Goal: Find specific fact: Find specific fact

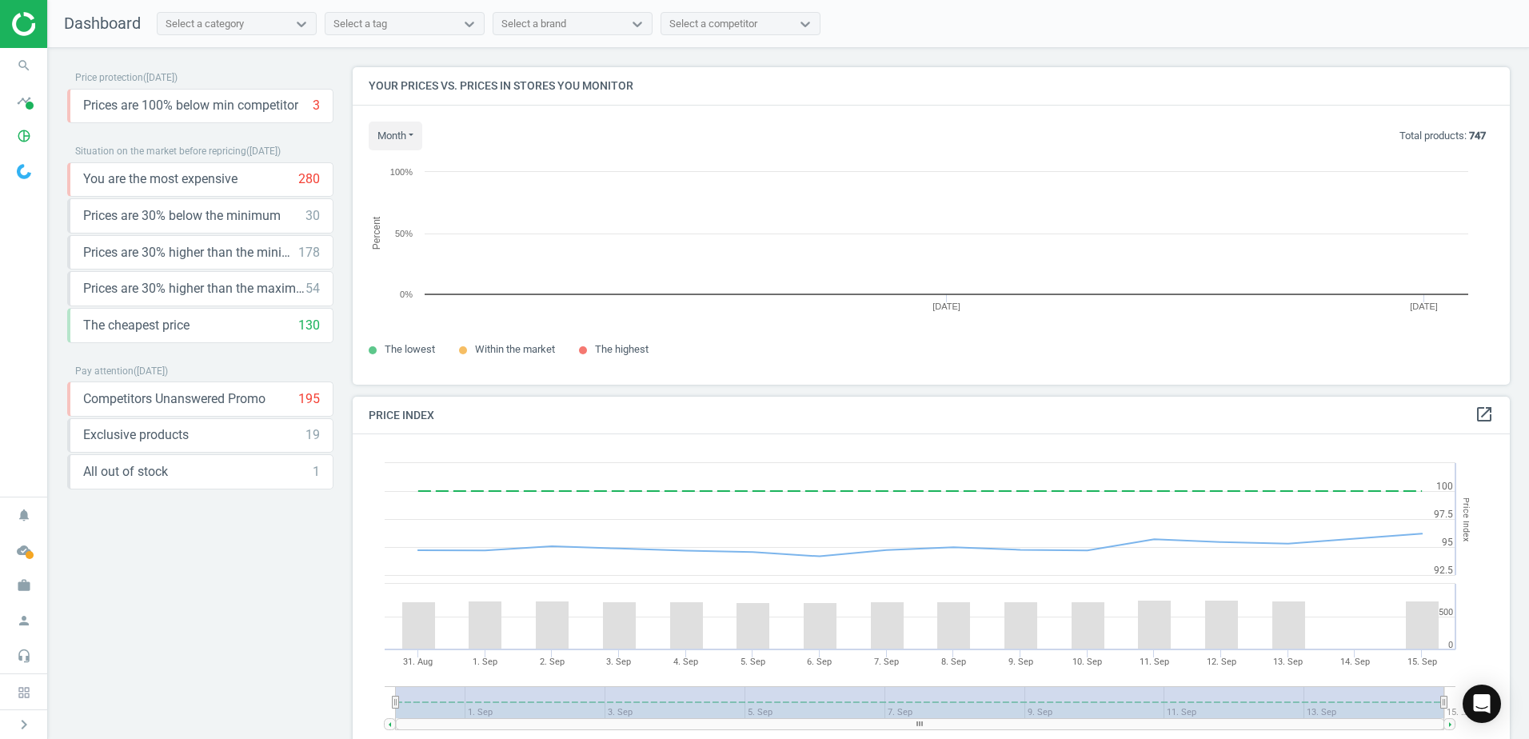
scroll to position [342, 1170]
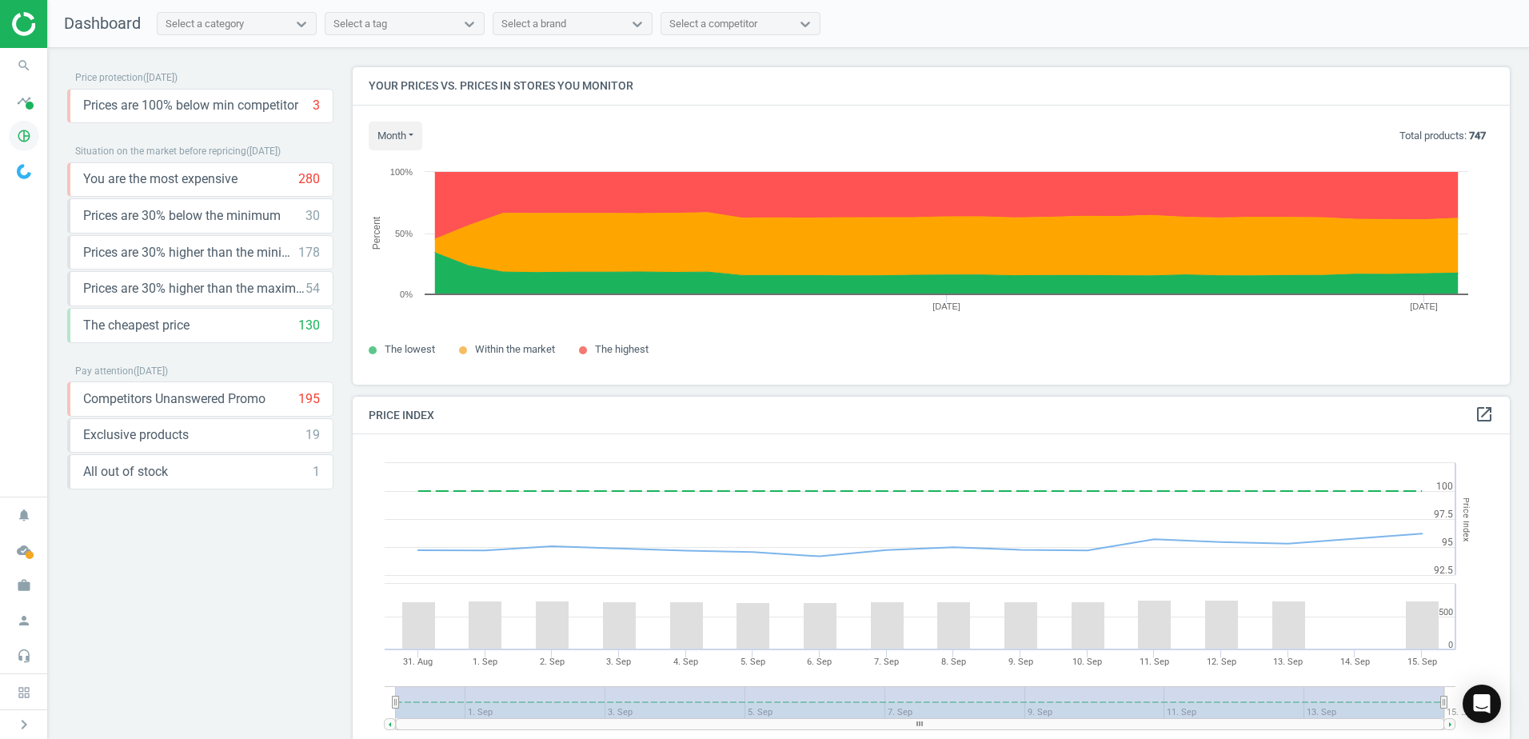
click at [33, 126] on icon "pie_chart_outlined" at bounding box center [24, 136] width 30 height 30
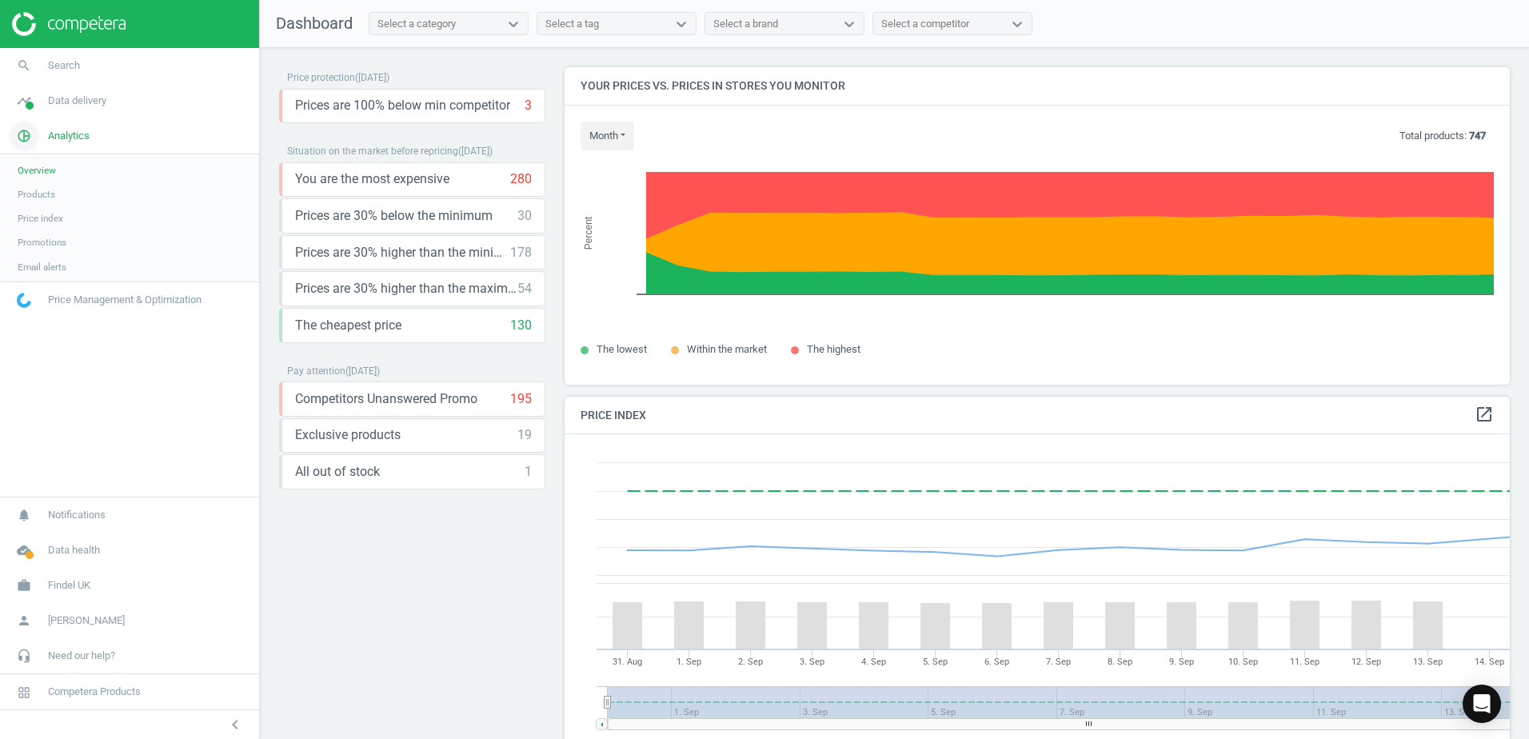
scroll to position [393, 958]
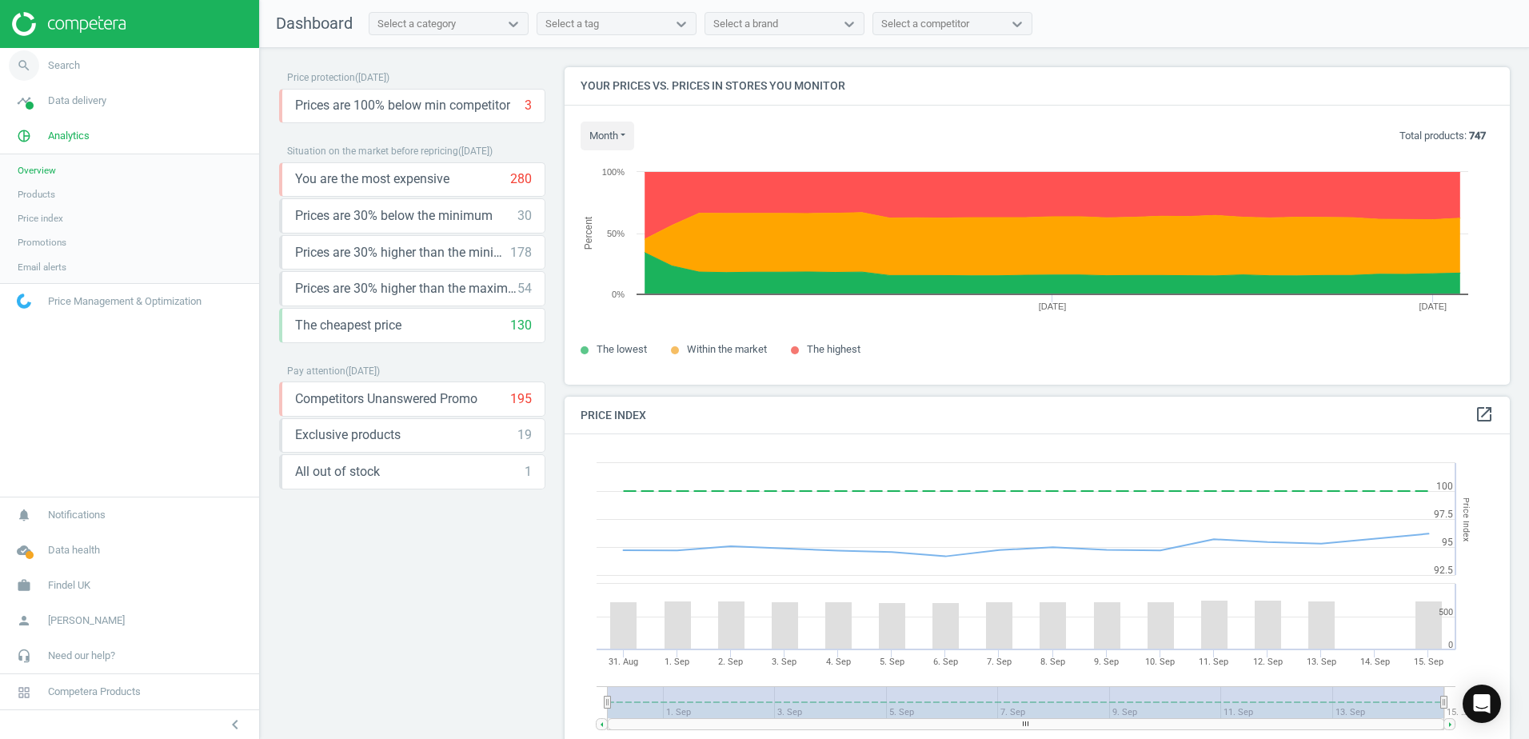
click at [26, 70] on icon "search" at bounding box center [24, 65] width 30 height 30
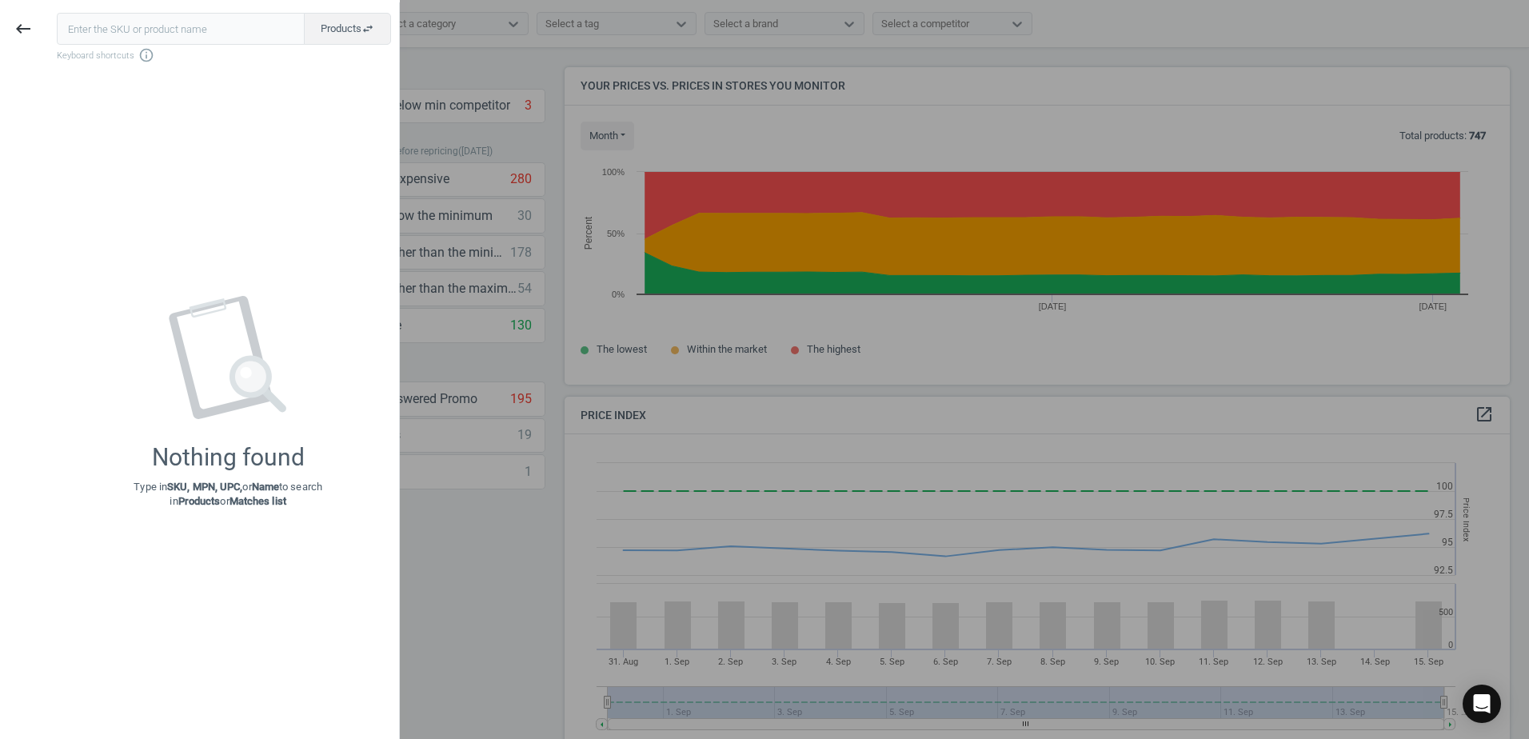
click at [122, 37] on input "text" at bounding box center [181, 29] width 248 height 32
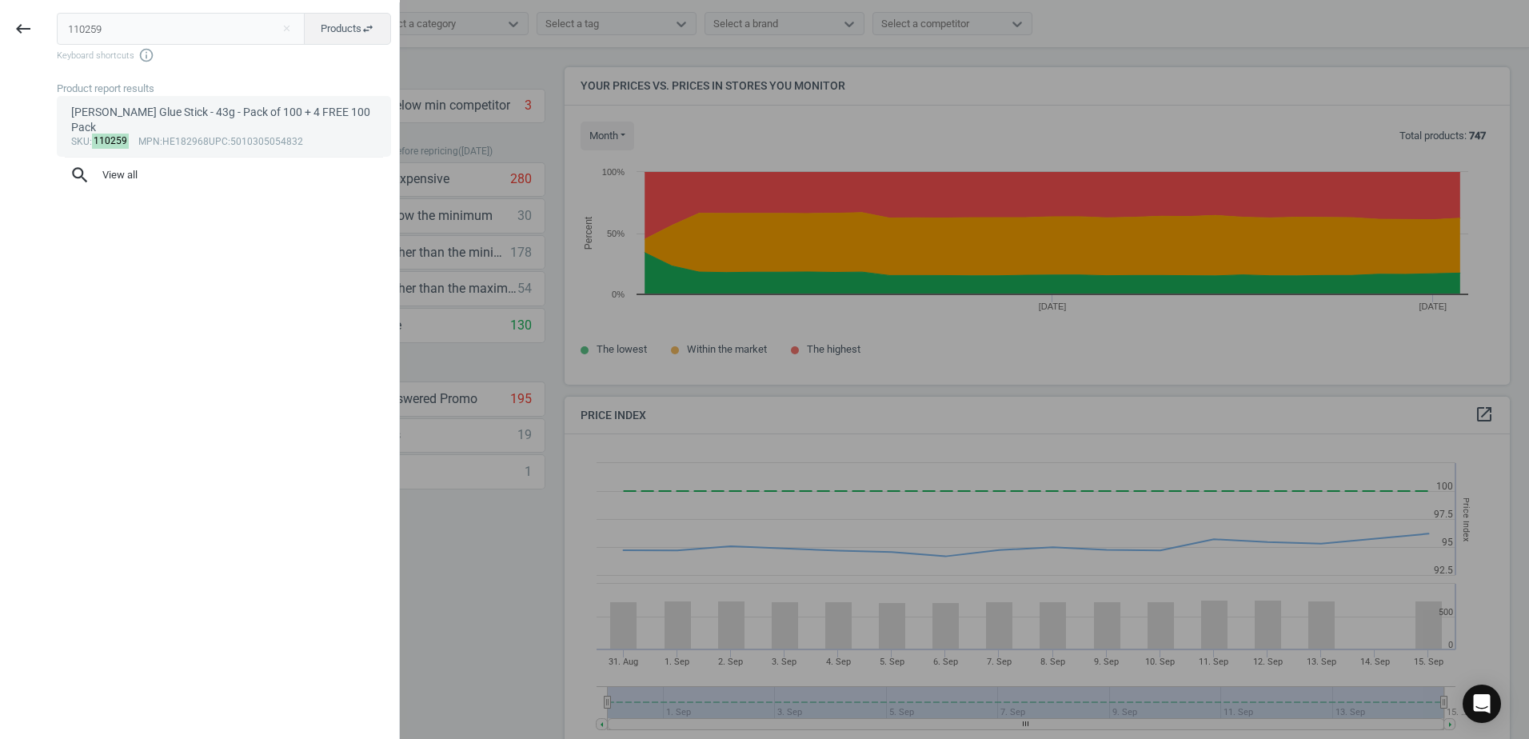
type input "110259"
drag, startPoint x: 159, startPoint y: 128, endPoint x: 200, endPoint y: 122, distance: 41.2
click at [200, 136] on div "sku : 110259 mpn :HE182968 upc :5010305054832" at bounding box center [224, 142] width 306 height 13
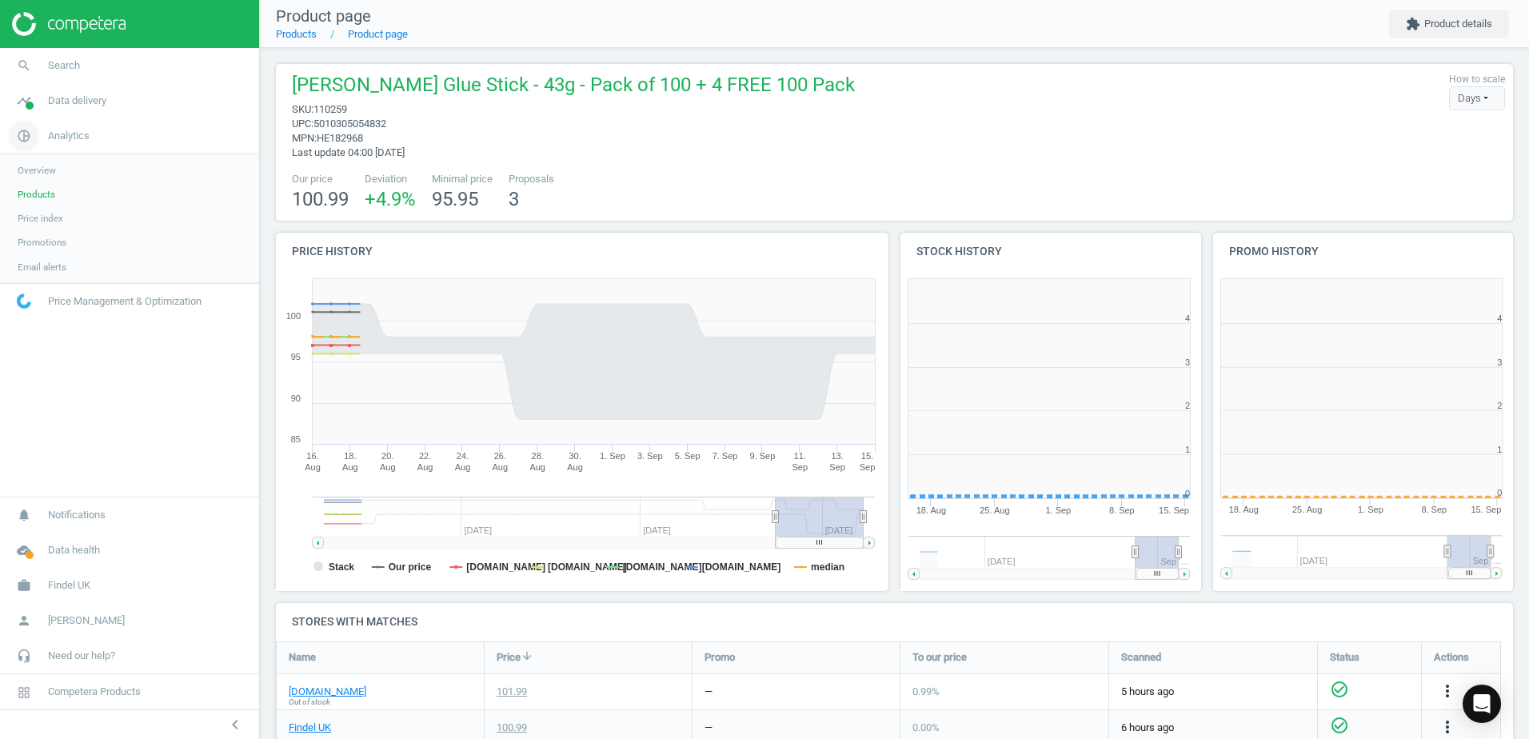
scroll to position [345, 322]
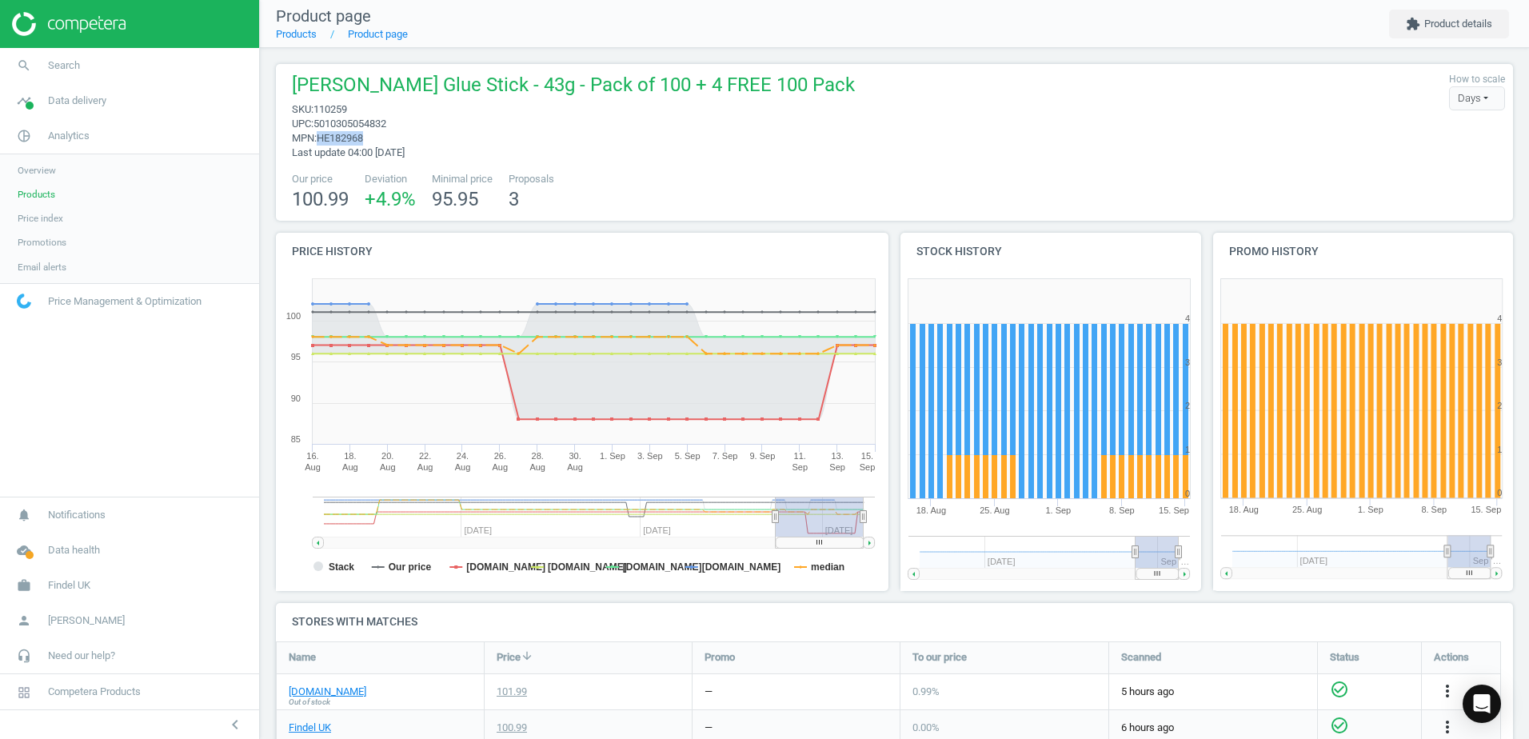
drag, startPoint x: 370, startPoint y: 139, endPoint x: 317, endPoint y: 137, distance: 53.6
click at [317, 137] on span "mpn : HE182968" at bounding box center [573, 138] width 563 height 14
copy span "HE182968"
click at [26, 59] on icon "search" at bounding box center [24, 65] width 30 height 30
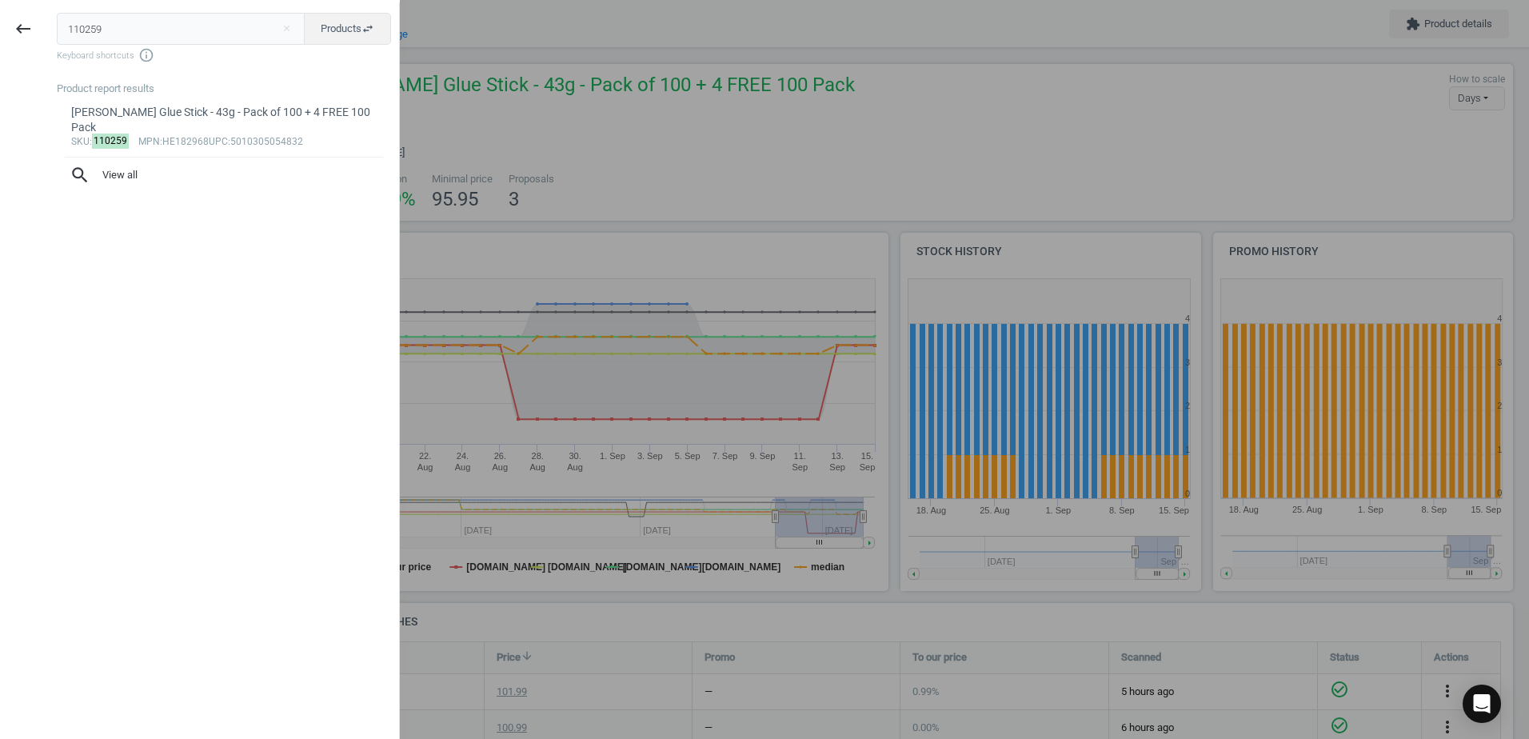
drag, startPoint x: 124, startPoint y: 25, endPoint x: 54, endPoint y: 27, distance: 70.4
click at [54, 27] on div "110259 close Products swap_horiz Keyboard shortcuts info_outline Product report…" at bounding box center [222, 371] width 353 height 739
type input "1423787"
click at [287, 102] on link "Berol Colour Broad Pens - Pack of 42 42 Pack sku : 1423787 mpn :HE1774062 upc :…" at bounding box center [224, 118] width 334 height 45
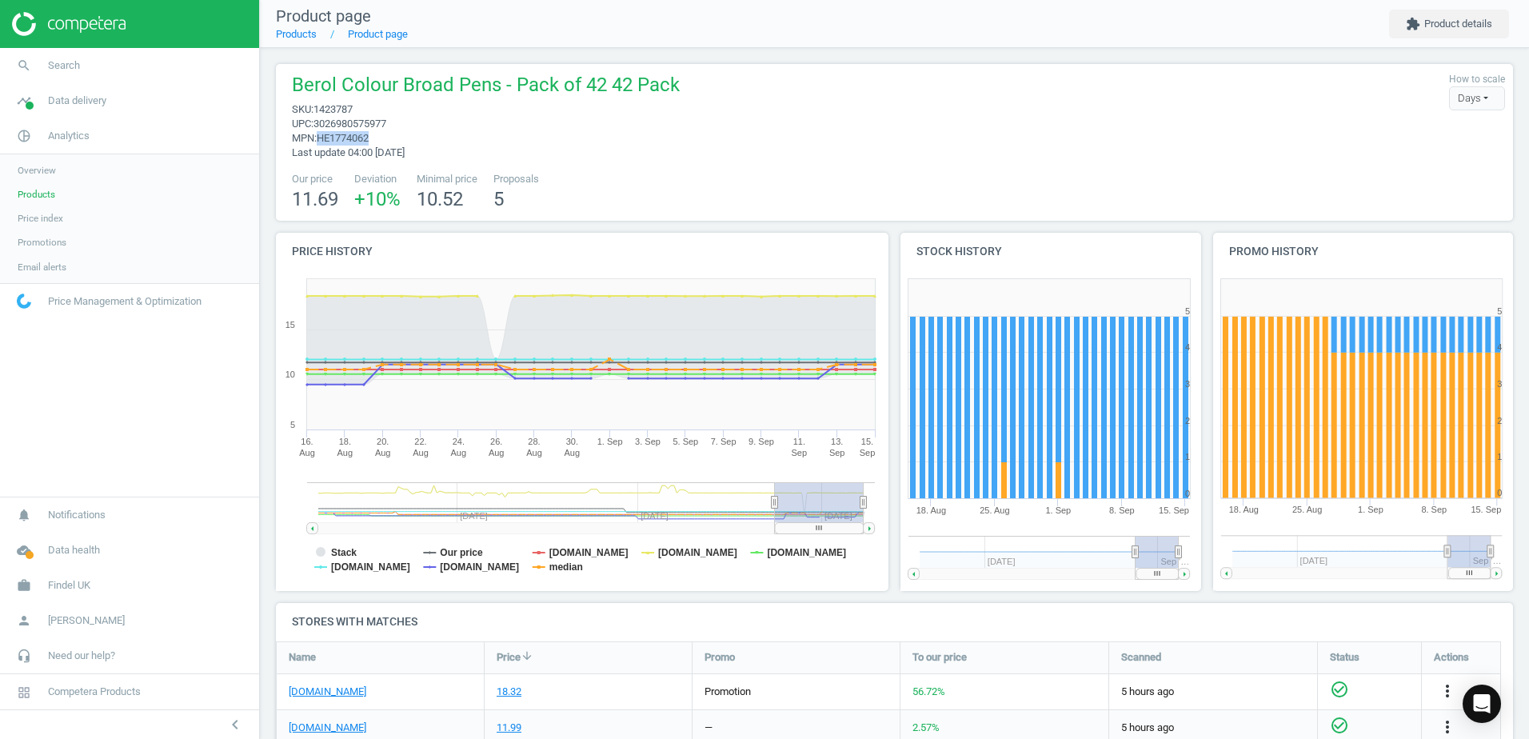
drag, startPoint x: 373, startPoint y: 138, endPoint x: 321, endPoint y: 138, distance: 52.0
click at [321, 138] on span "mpn : HE1774062" at bounding box center [486, 138] width 388 height 14
copy span "HE1774062"
click at [29, 70] on icon "search" at bounding box center [24, 65] width 30 height 30
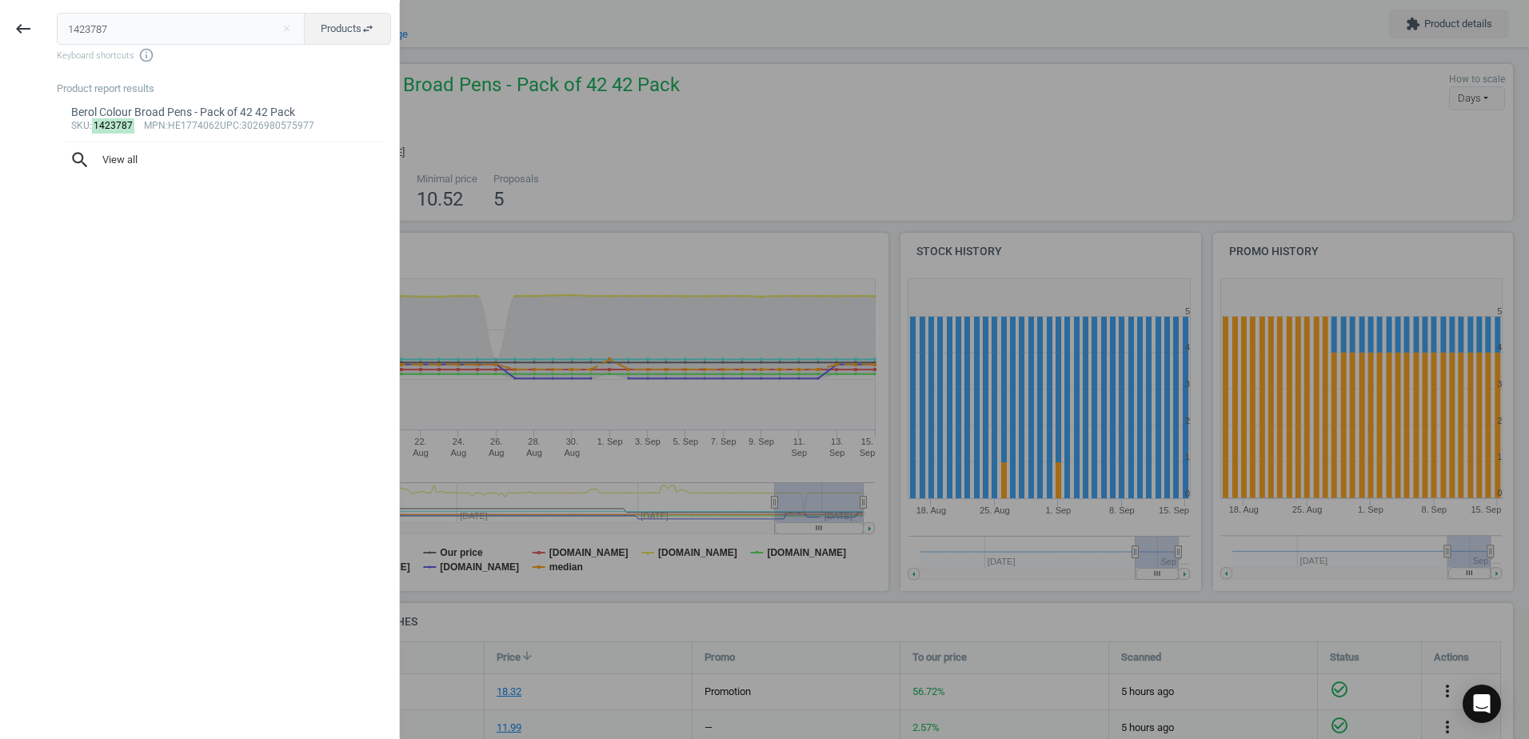
drag, startPoint x: 134, startPoint y: 29, endPoint x: 43, endPoint y: 31, distance: 90.4
click at [43, 31] on div "keyboard_backspace 1423787 close Products swap_horiz Keyboard shortcuts info_ou…" at bounding box center [200, 371] width 400 height 739
type input "1423788"
click at [205, 109] on div "Berol Colour Broad Pens - Pack of 288 280 Pack" at bounding box center [224, 112] width 306 height 15
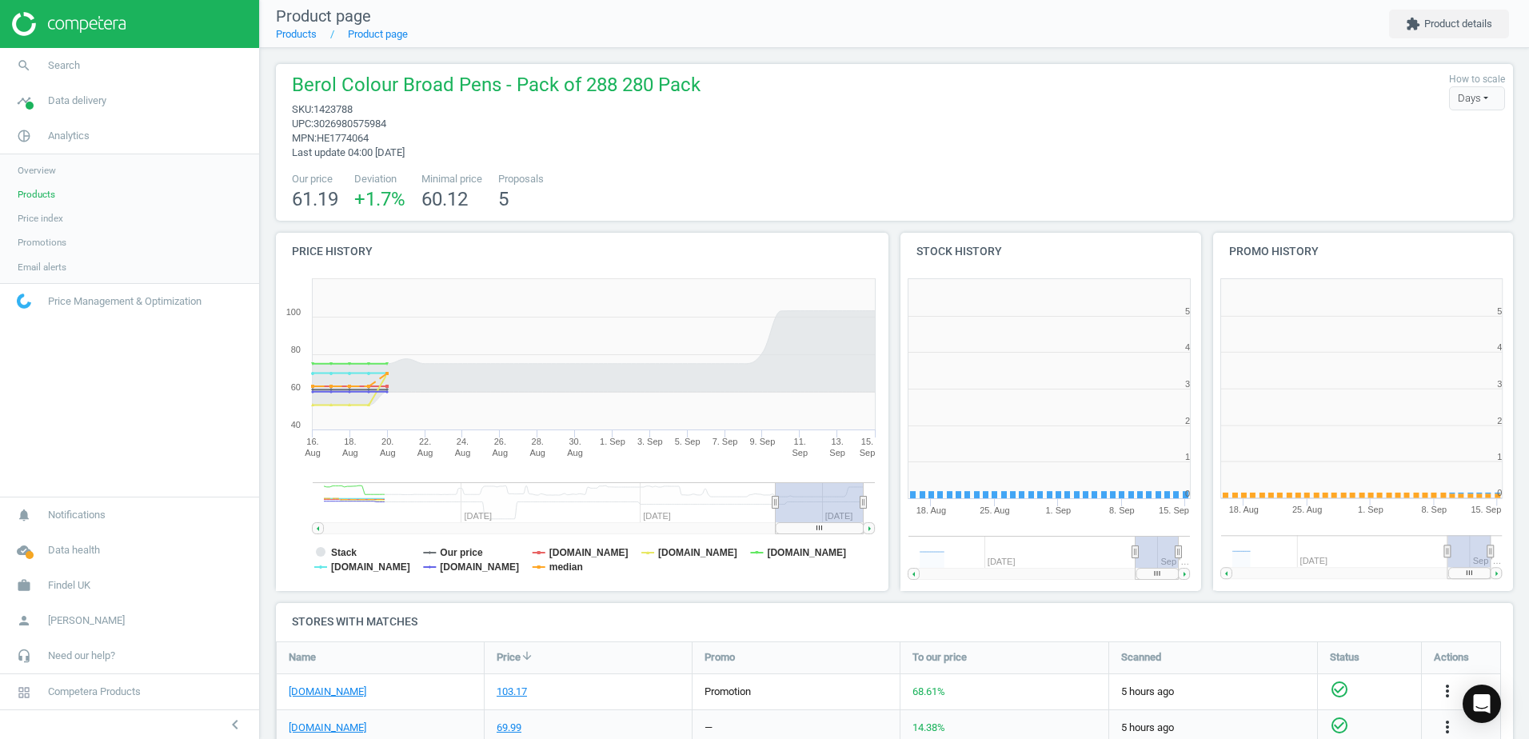
scroll to position [345, 322]
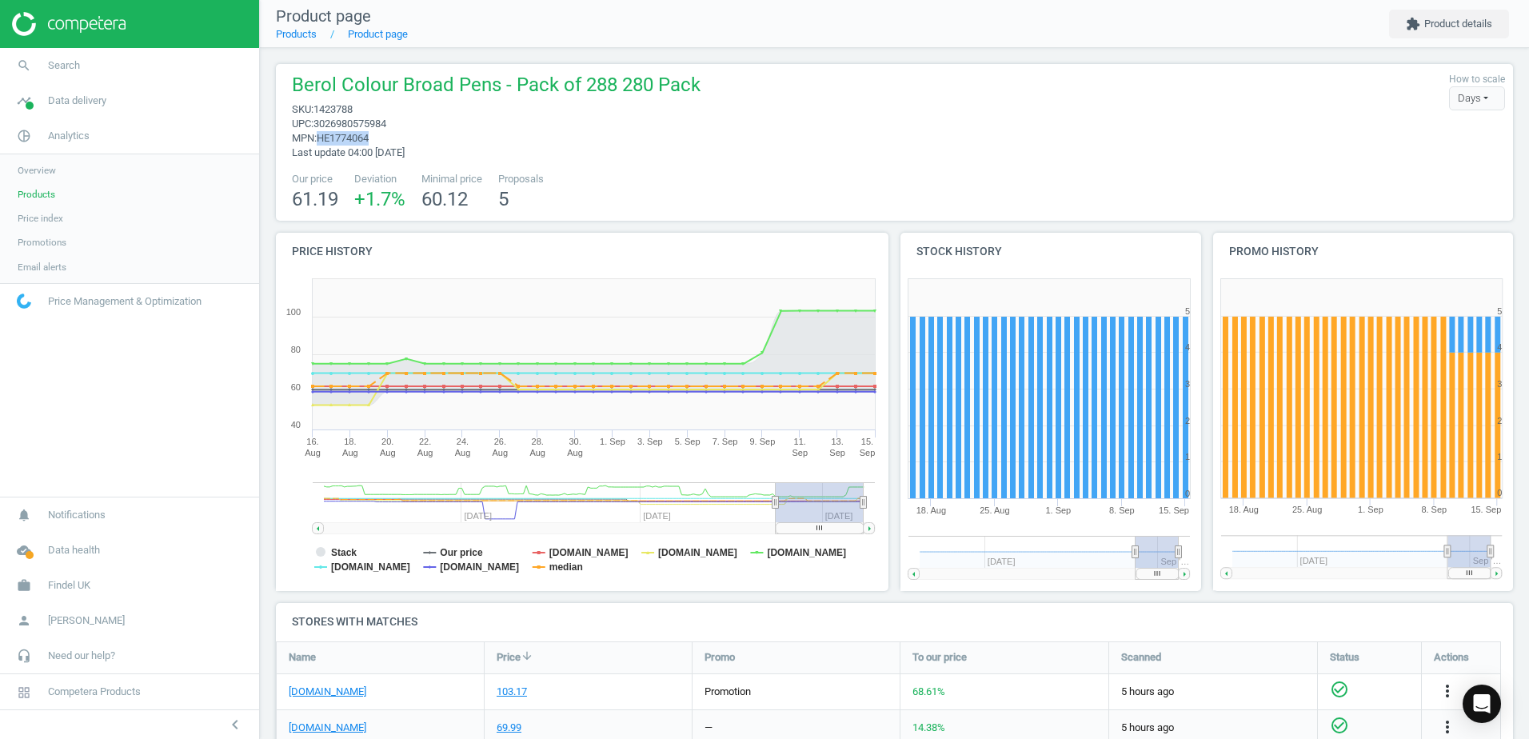
drag, startPoint x: 375, startPoint y: 136, endPoint x: 321, endPoint y: 140, distance: 54.5
click at [321, 140] on span "mpn : HE1774064" at bounding box center [496, 138] width 409 height 14
copy span "HE1774064"
click at [58, 64] on span "Search" at bounding box center [64, 65] width 32 height 14
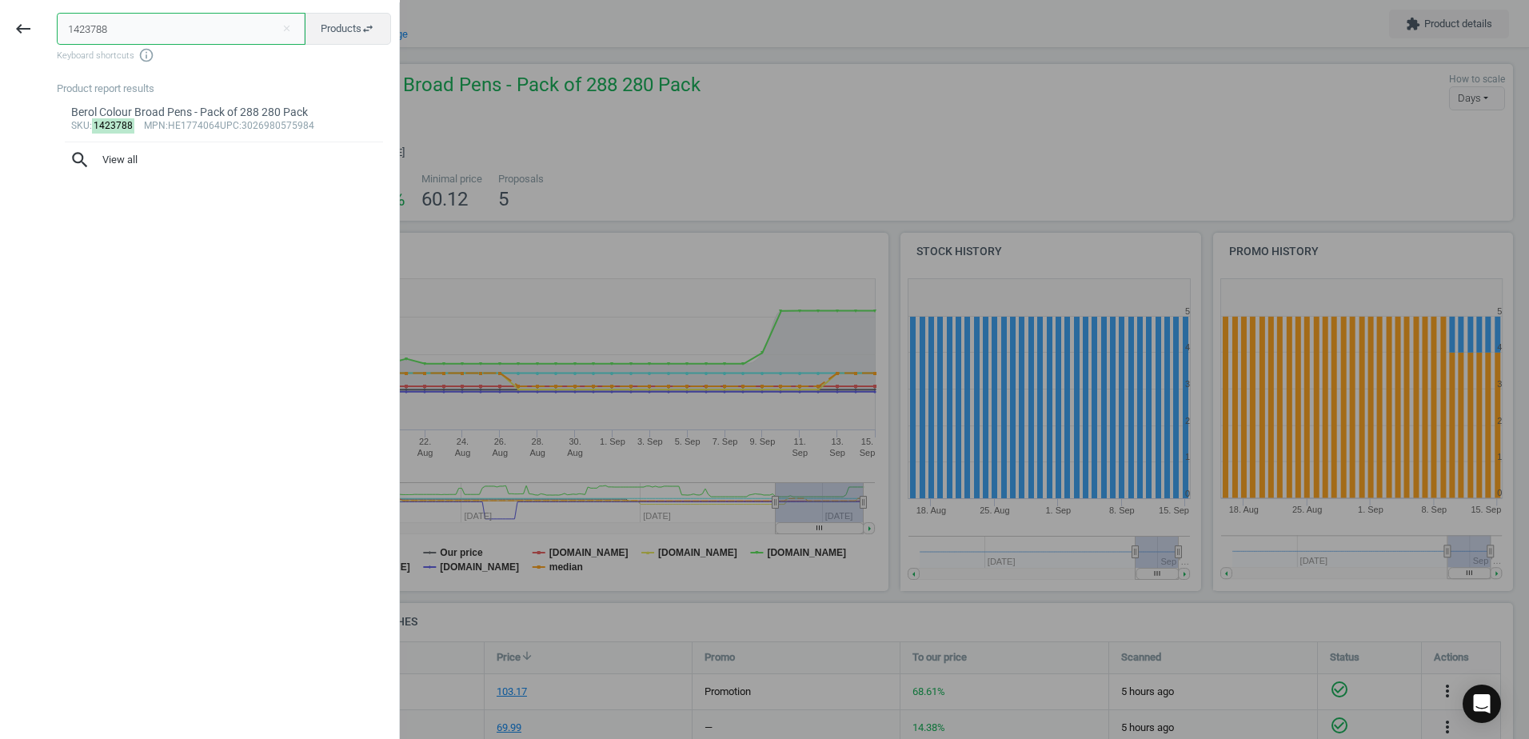
drag, startPoint x: 135, startPoint y: 26, endPoint x: 60, endPoint y: 34, distance: 75.6
click at [60, 34] on input "1423788" at bounding box center [181, 29] width 249 height 32
paste input "90"
type input "1423790"
click at [150, 105] on div "Berol Colour Fine Pens - Pack of 42 42 Pack" at bounding box center [224, 112] width 306 height 15
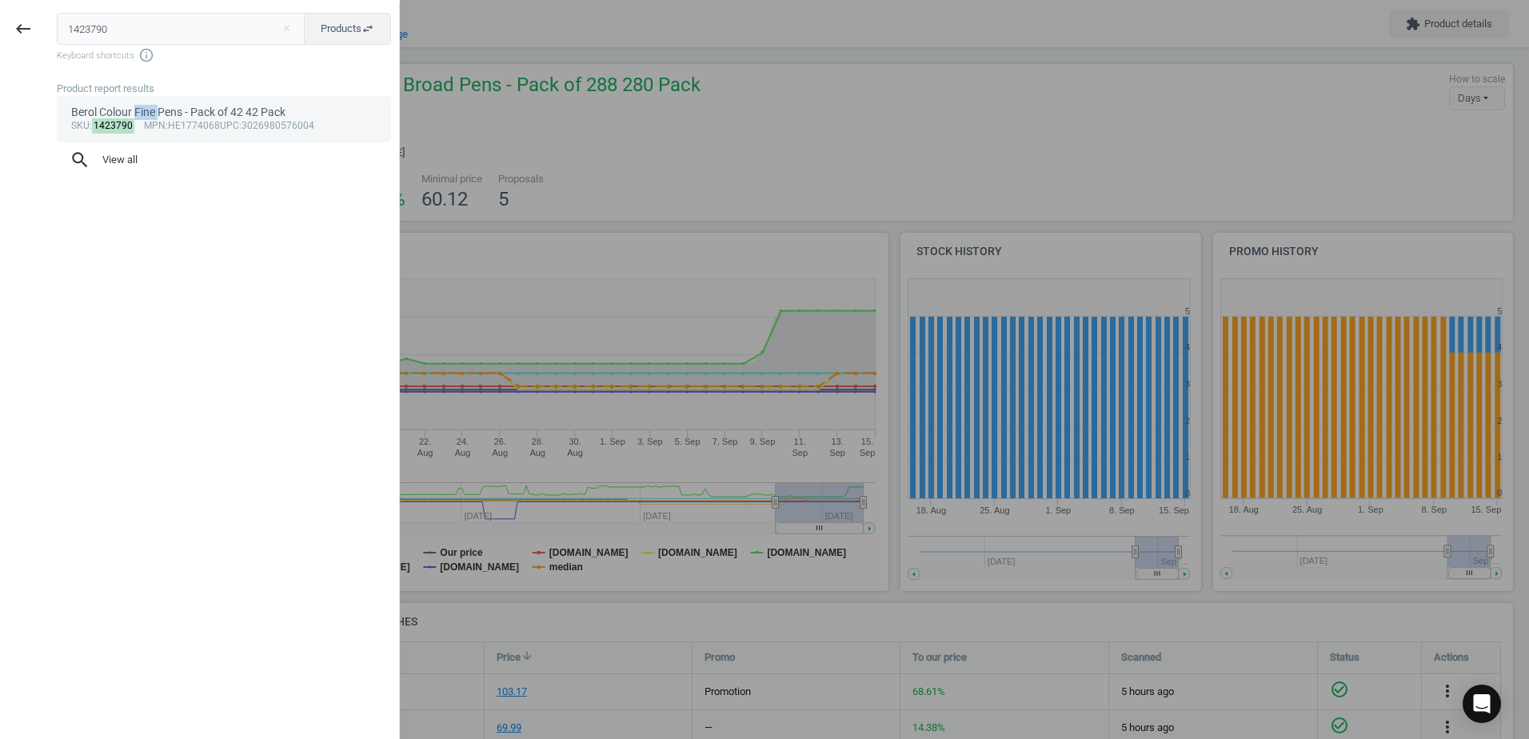
click at [150, 105] on body "Group 2 Created with Sketch. ic/cloud_download/grey600 Created with Sketch. gra…" at bounding box center [764, 369] width 1529 height 739
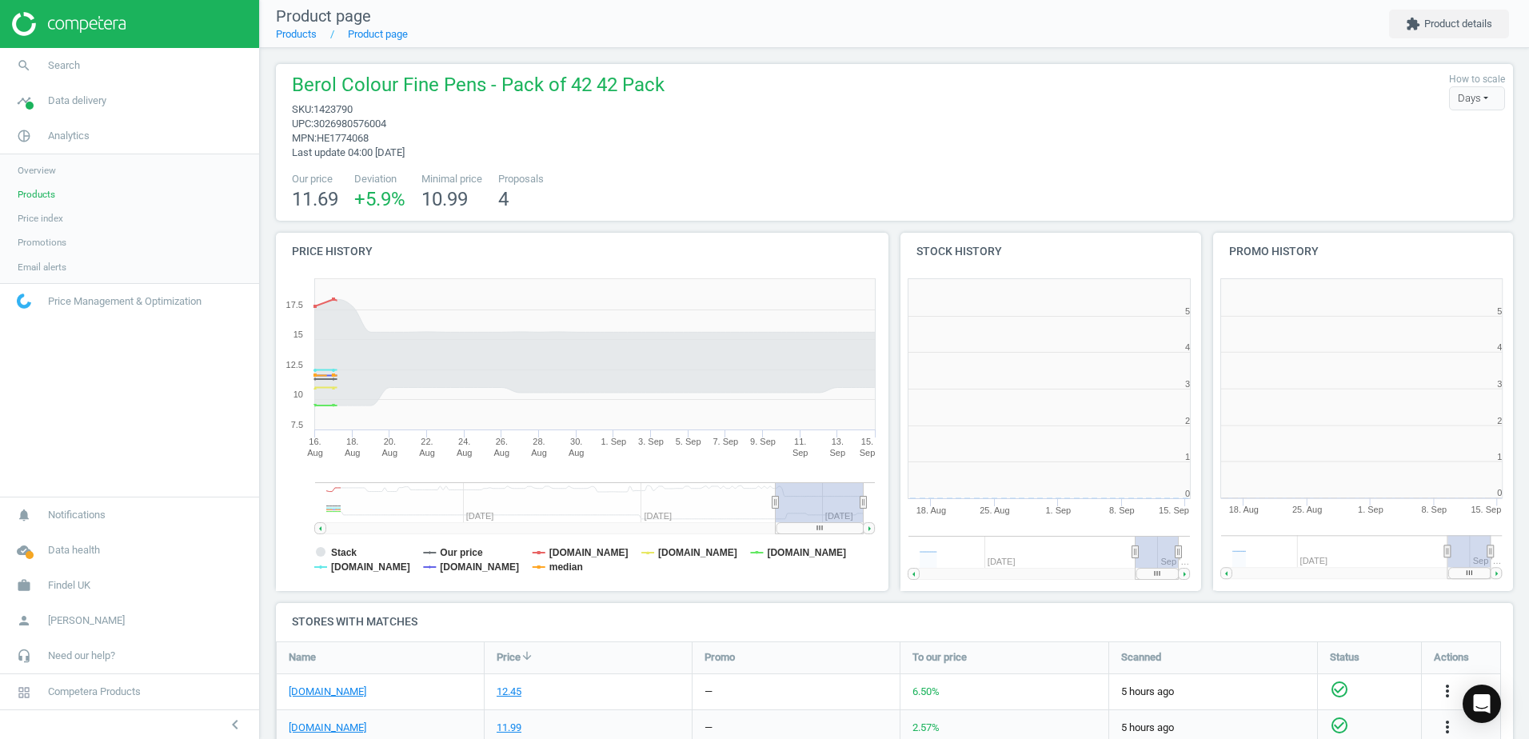
scroll to position [345, 322]
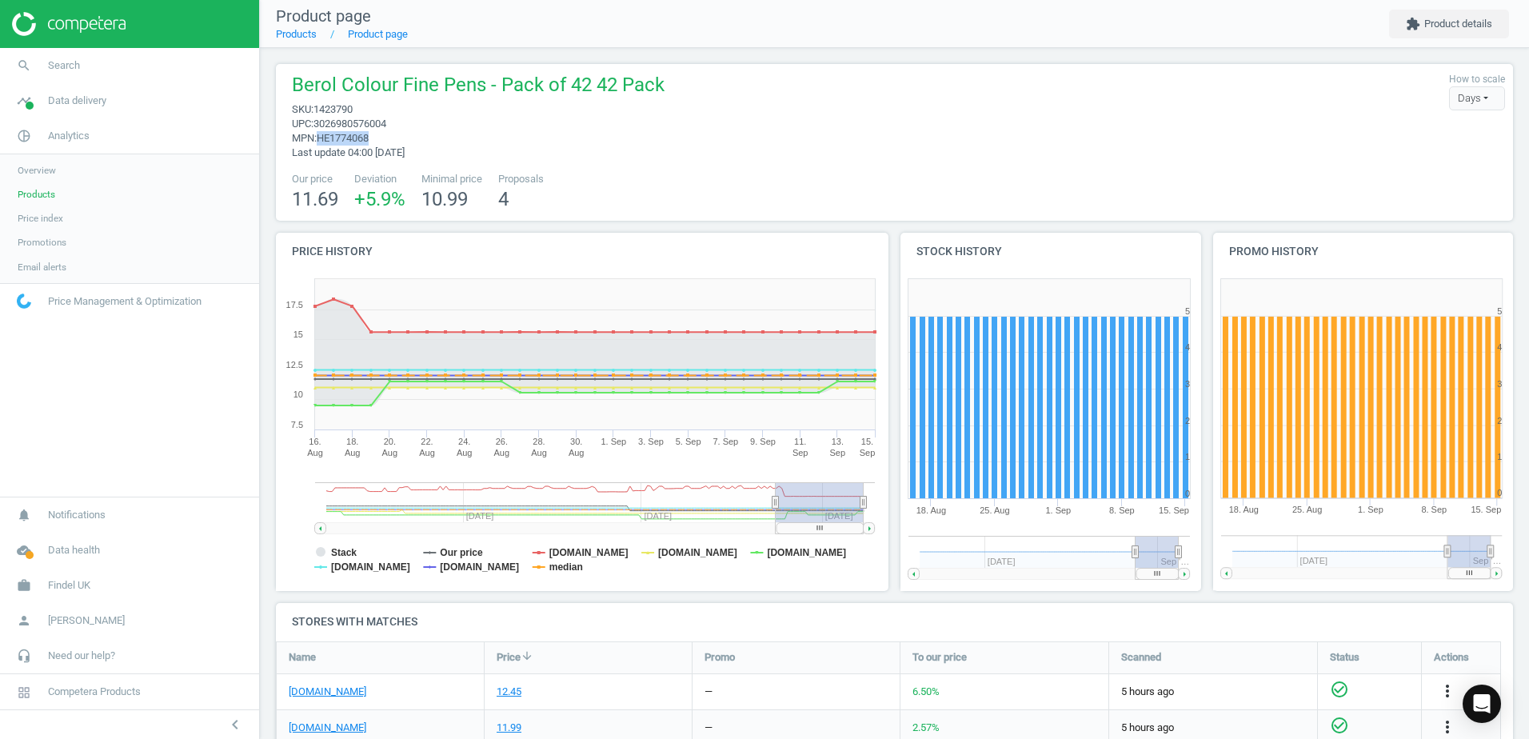
drag, startPoint x: 150, startPoint y: 105, endPoint x: 322, endPoint y: 143, distance: 175.4
click at [322, 143] on span "mpn : HE1774068" at bounding box center [478, 138] width 373 height 14
copy span "HE1774068"
click at [22, 74] on icon "search" at bounding box center [24, 65] width 30 height 30
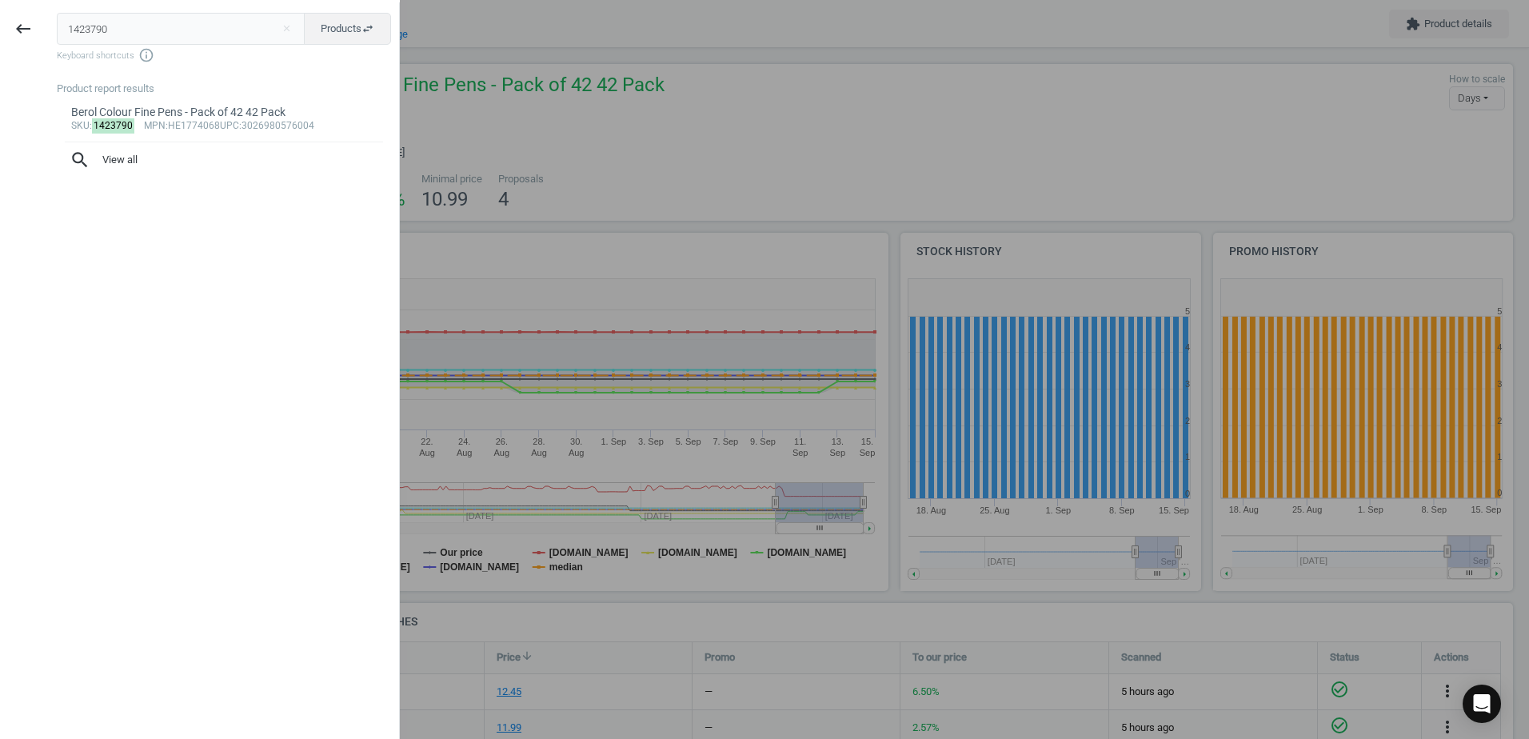
drag, startPoint x: 118, startPoint y: 27, endPoint x: 44, endPoint y: 30, distance: 73.7
click at [44, 30] on div "keyboard_backspace 1423790 close Products swap_horiz Keyboard shortcuts info_ou…" at bounding box center [200, 371] width 400 height 739
type input "1423791"
click at [326, 117] on div "Berol Colour Fine Pens - Pack of 288 280 Pack" at bounding box center [224, 112] width 306 height 15
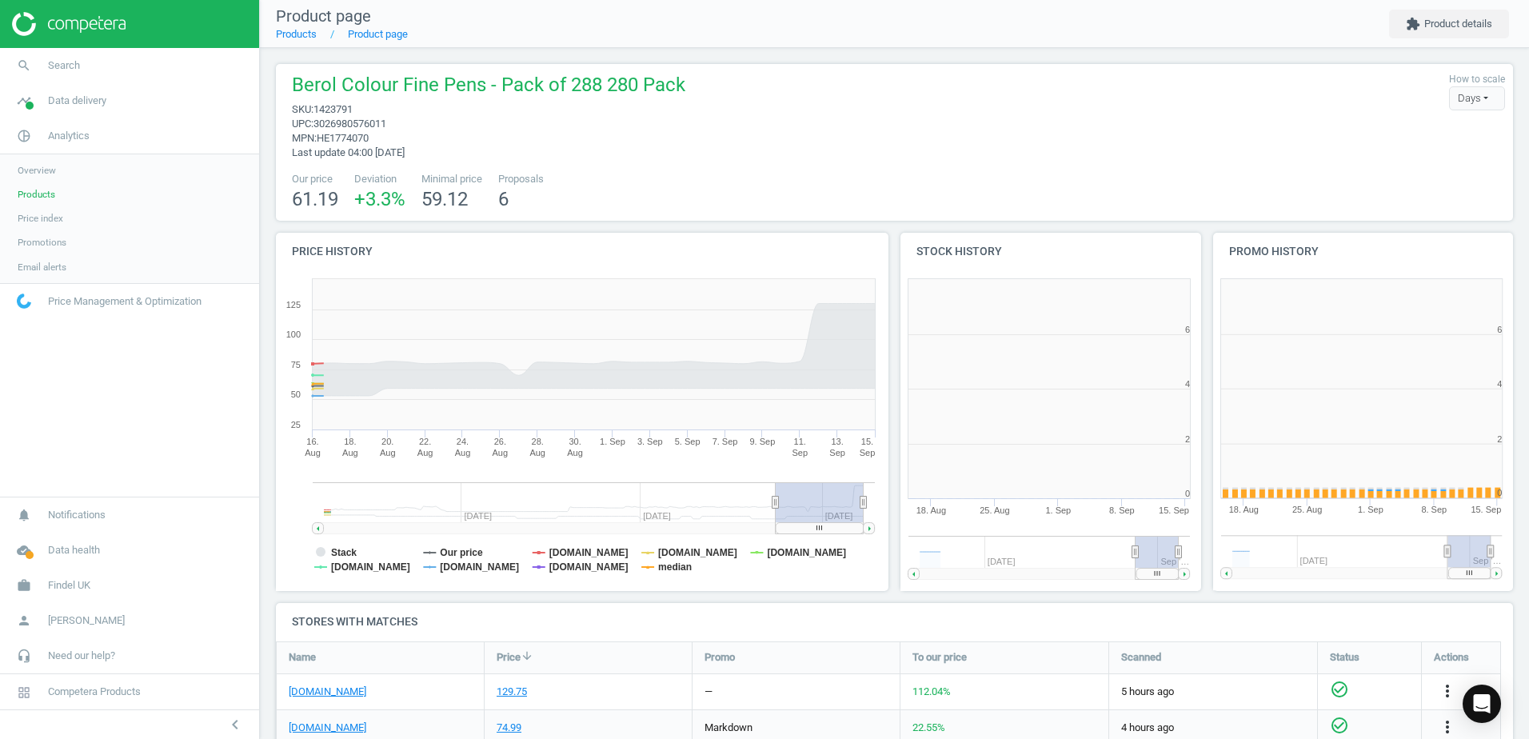
scroll to position [8, 8]
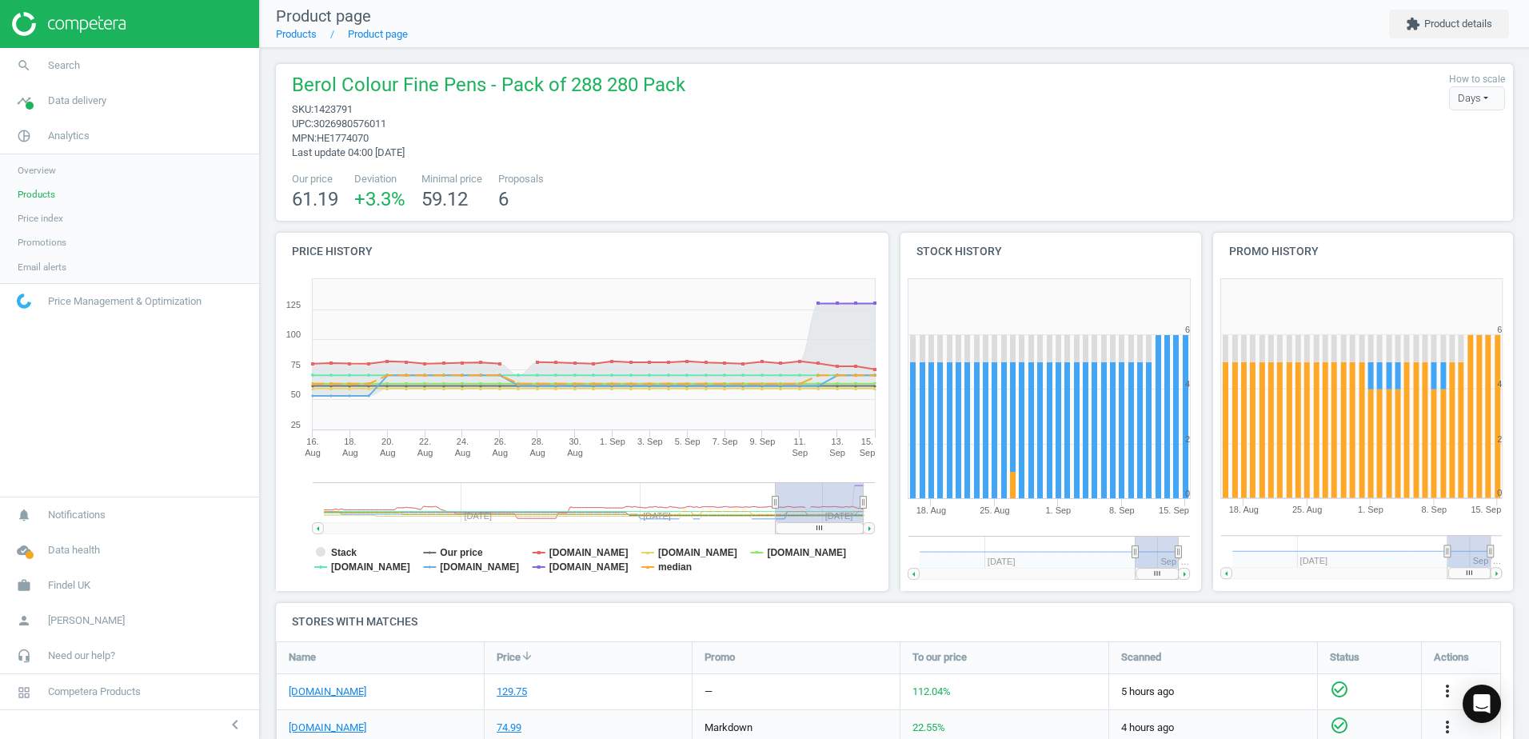
click at [355, 142] on span "HE1774070" at bounding box center [343, 138] width 52 height 12
copy span "HE1774070"
click at [22, 78] on icon "search" at bounding box center [24, 65] width 30 height 30
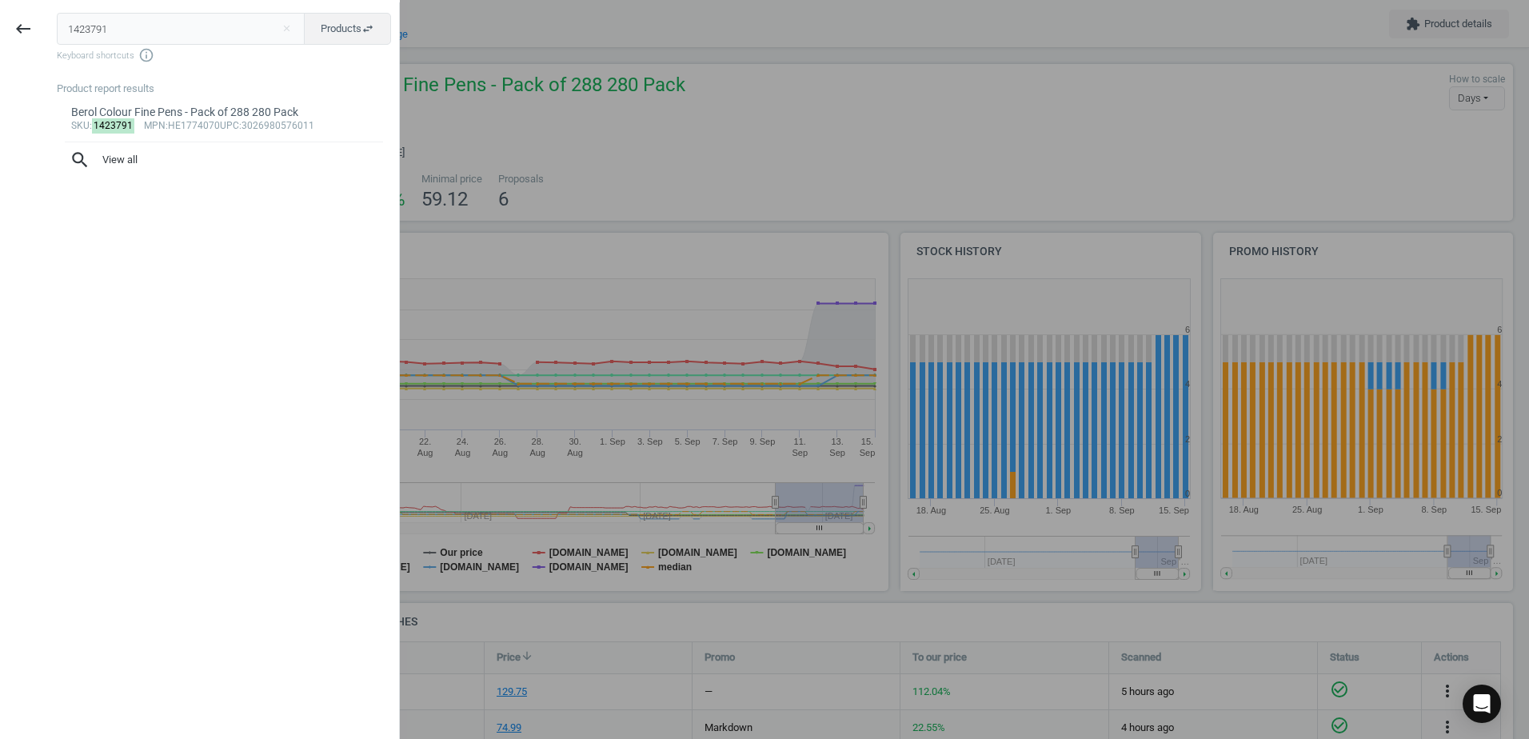
drag, startPoint x: 116, startPoint y: 33, endPoint x: 56, endPoint y: 28, distance: 60.2
click at [56, 28] on div "1423791 close Products swap_horiz Keyboard shortcuts info_outline Product repor…" at bounding box center [222, 371] width 353 height 739
type input "186804"
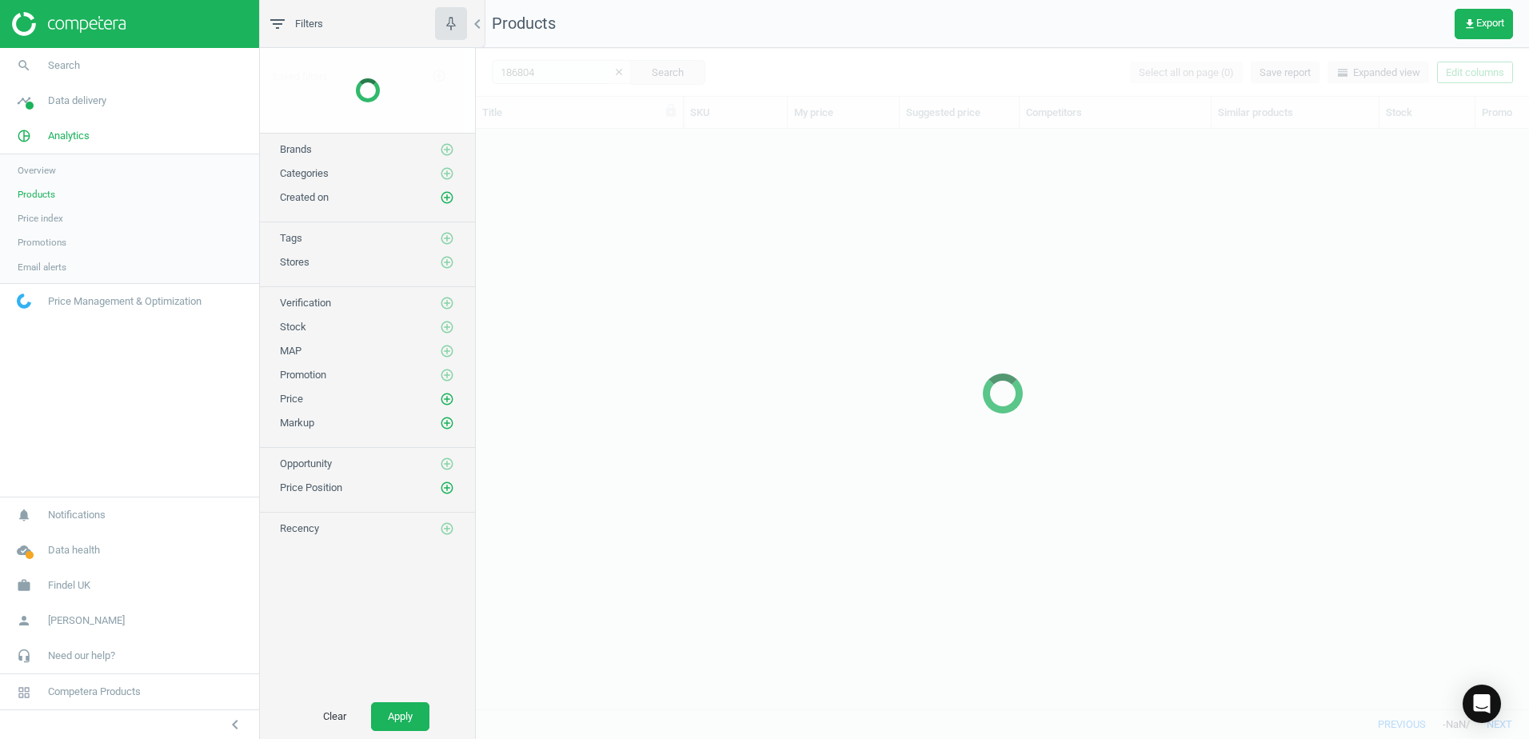
scroll to position [556, 1041]
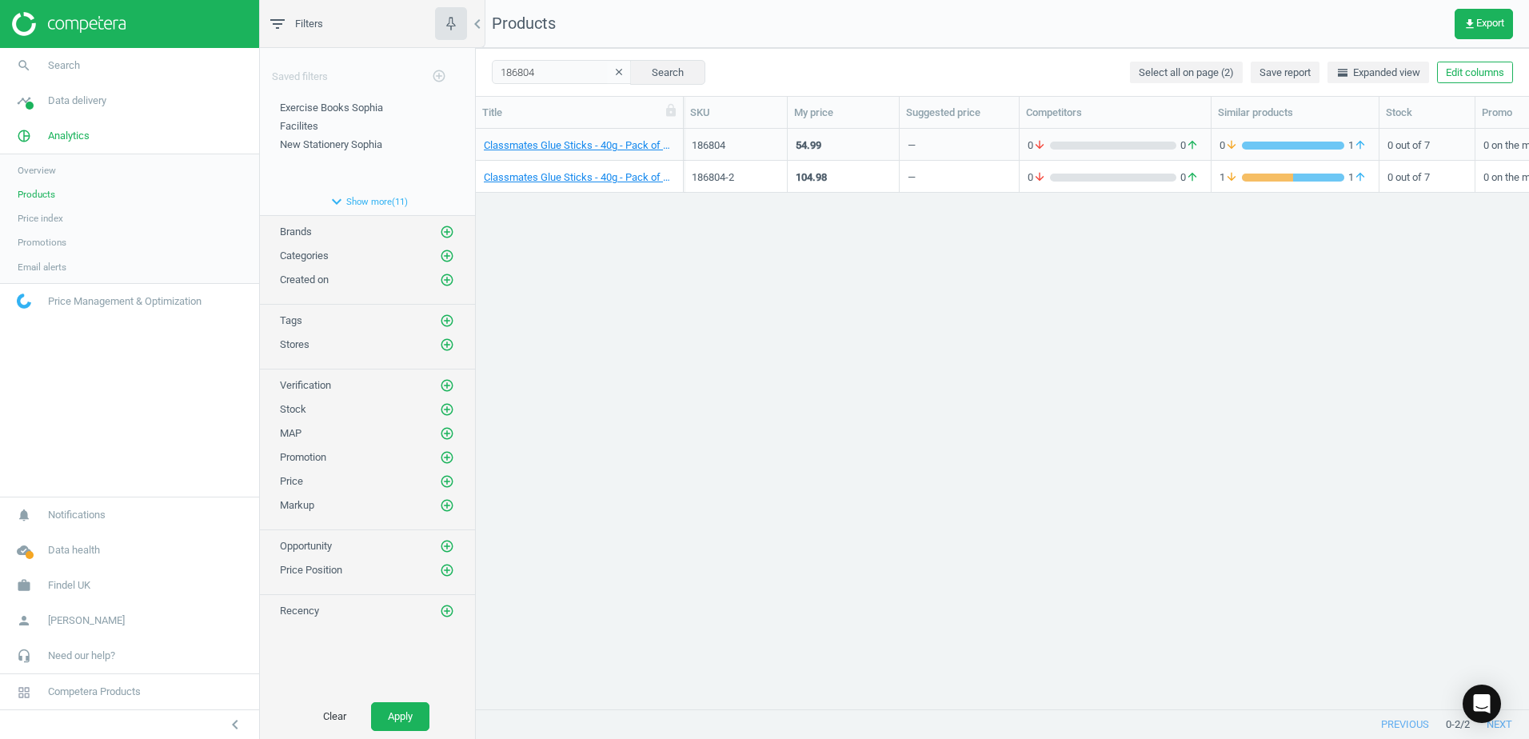
click at [676, 139] on div "Classmates Glue Sticks - 40g - Pack of 100 100 Pack" at bounding box center [580, 145] width 208 height 32
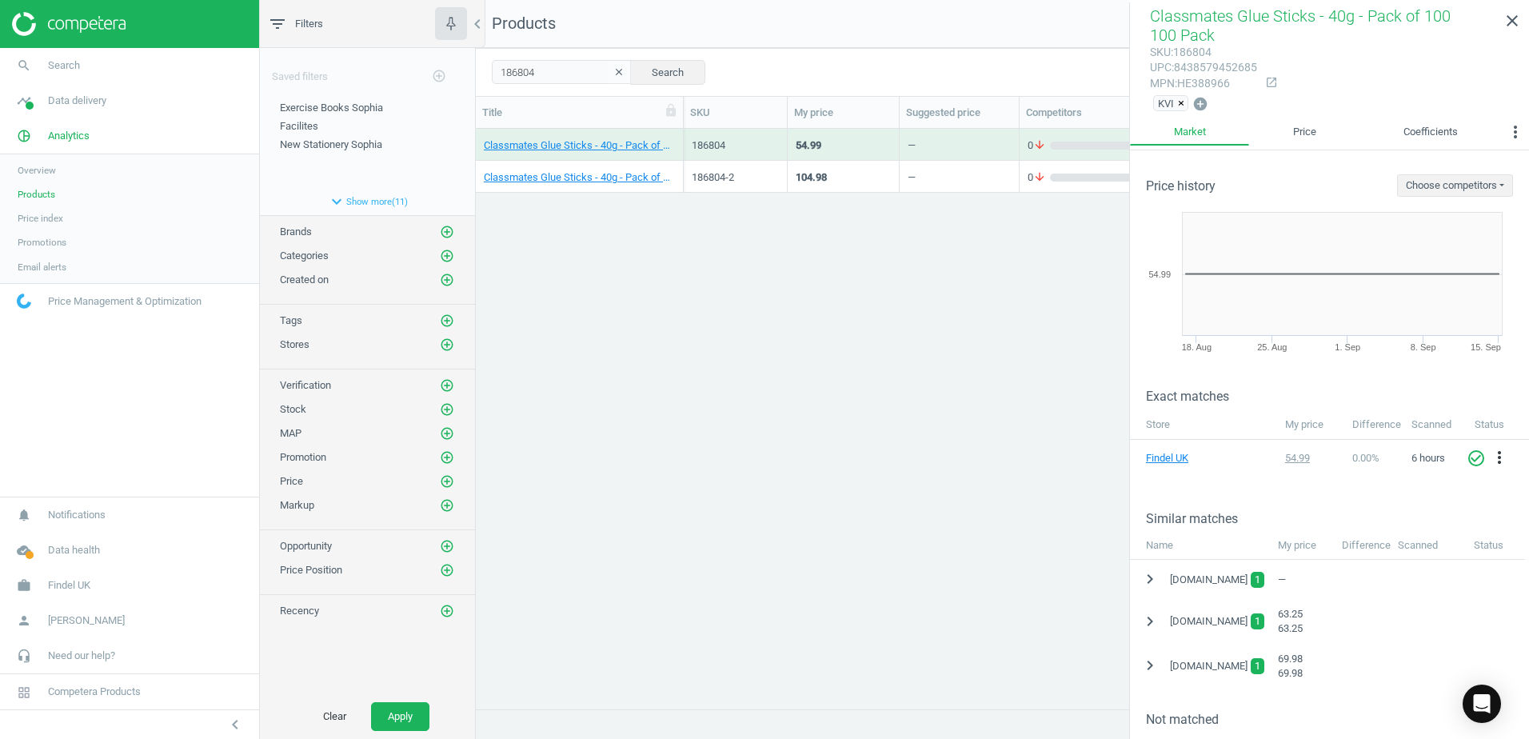
click at [1217, 85] on div "mpn : HE388966" at bounding box center [1203, 83] width 107 height 15
copy div "HE388966"
drag, startPoint x: 540, startPoint y: 71, endPoint x: 481, endPoint y: 66, distance: 58.6
click at [481, 66] on div "186804 clear Search Select all on page (2) Save report horizontal_split Expande…" at bounding box center [1002, 72] width 1053 height 48
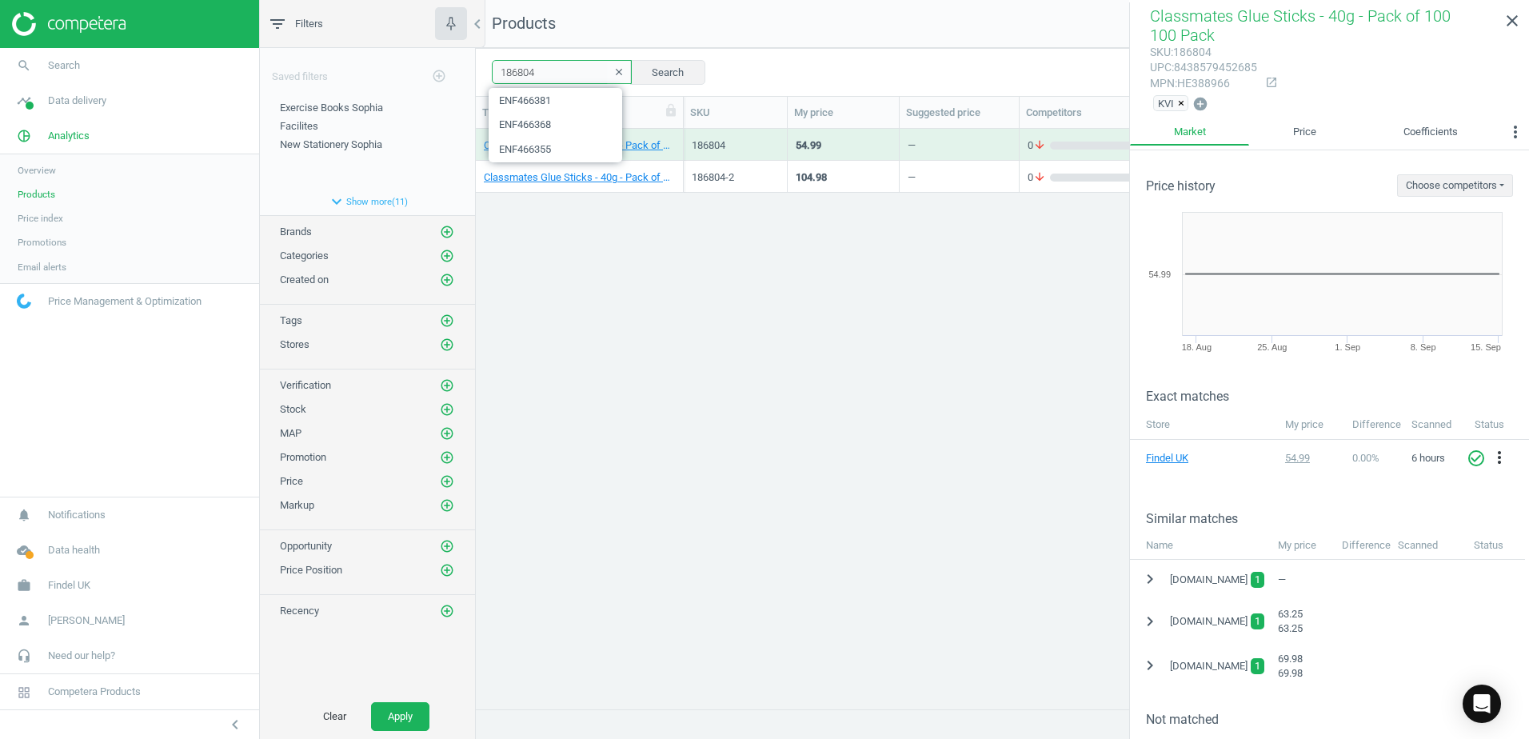
paste input "ENF100639"
click at [684, 70] on button "Search" at bounding box center [667, 72] width 75 height 24
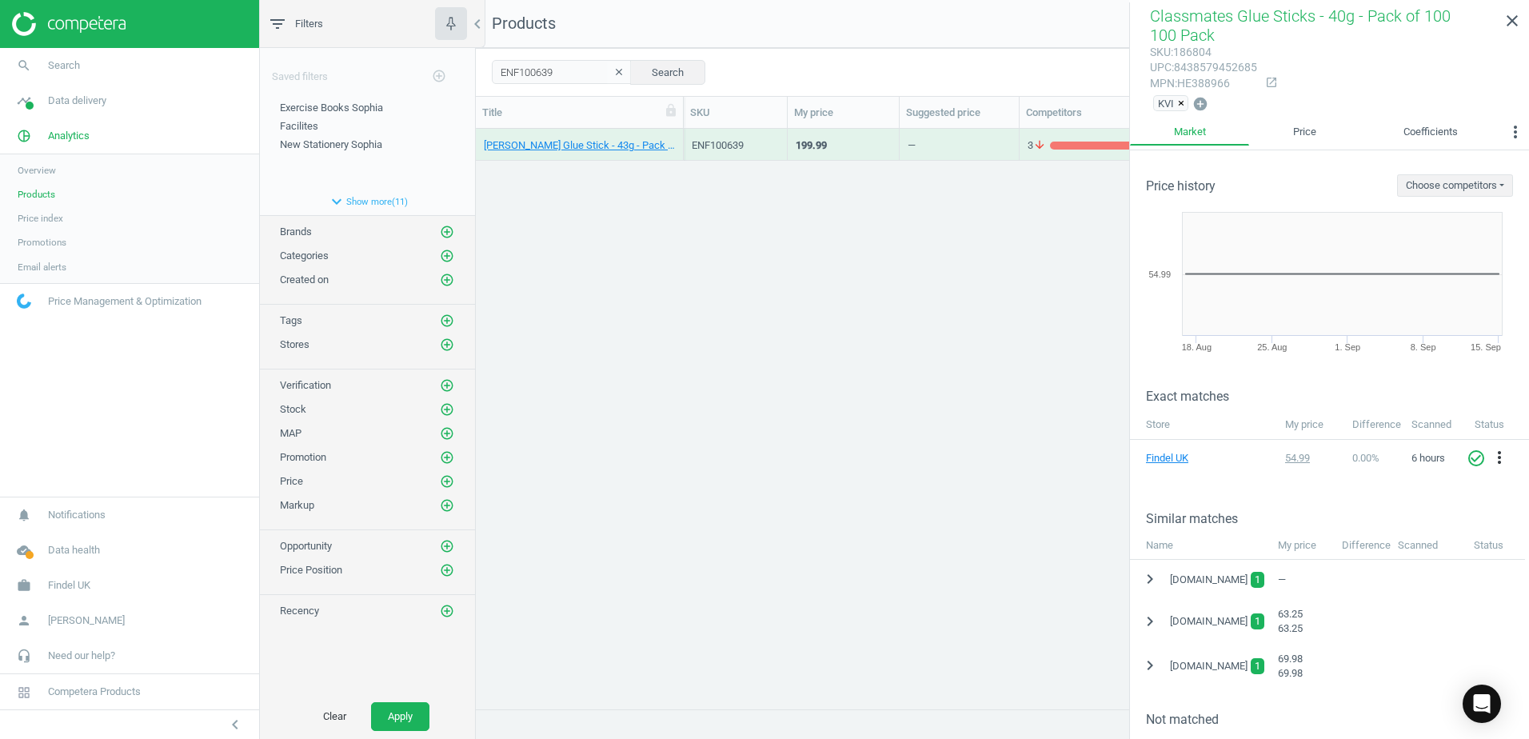
click at [681, 136] on div "[PERSON_NAME] Glue Stick - 43g - Pack of 200 + 8 FREE 200 Pack" at bounding box center [580, 145] width 208 height 32
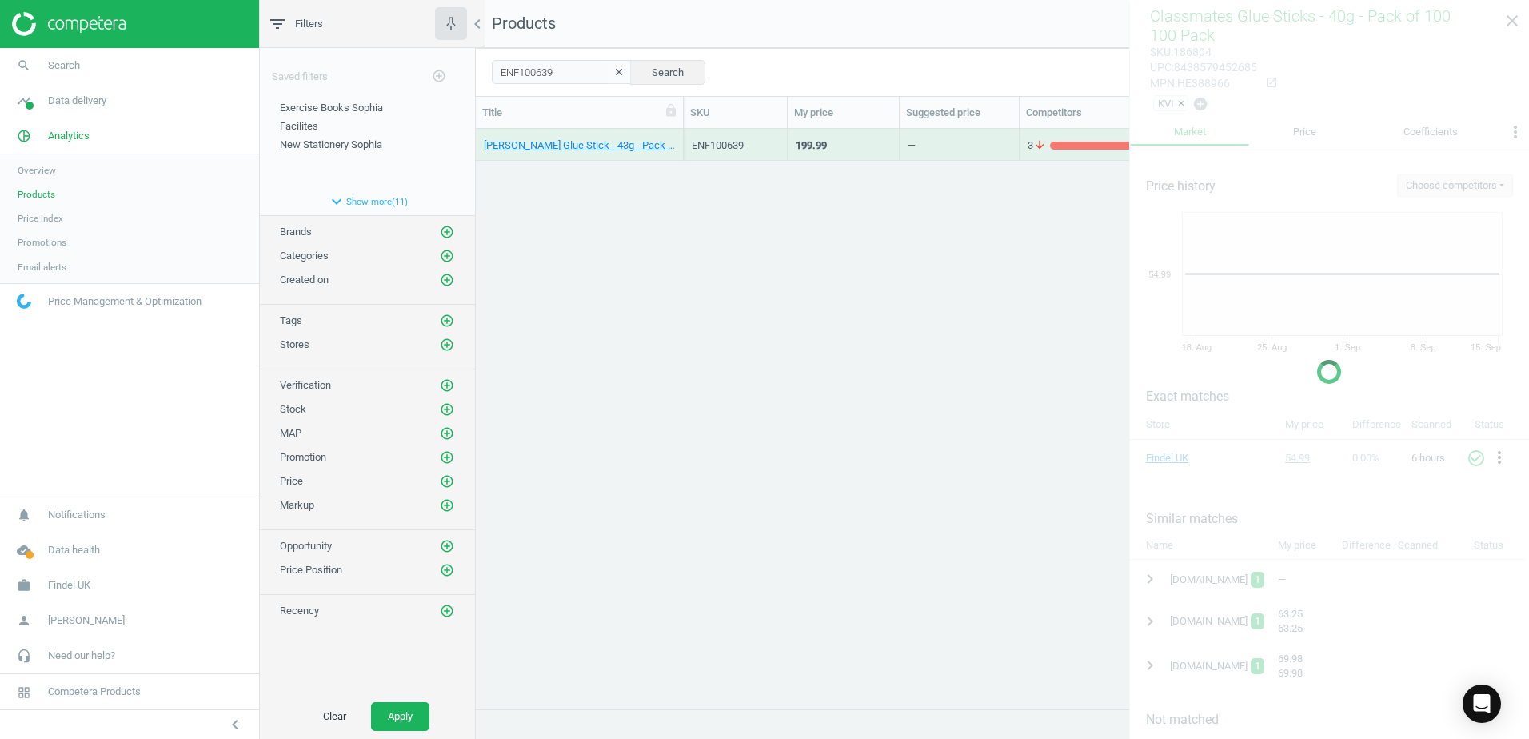
click at [681, 136] on div "[PERSON_NAME] Glue Stick - 43g - Pack of 200 + 8 FREE 200 Pack" at bounding box center [580, 145] width 208 height 32
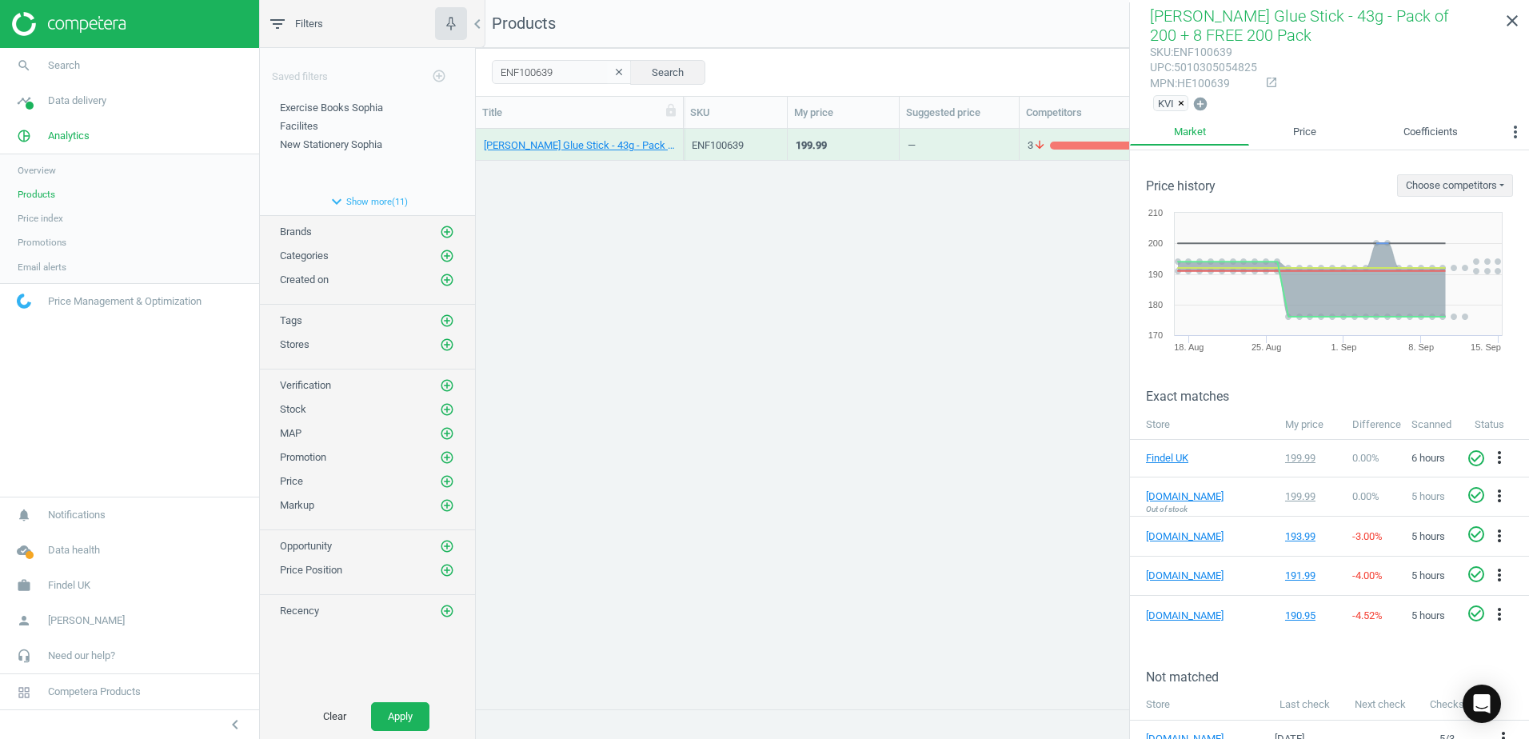
click at [1213, 84] on div "mpn : HE100639" at bounding box center [1203, 83] width 107 height 15
copy div "HE100639"
drag, startPoint x: 549, startPoint y: 83, endPoint x: 484, endPoint y: 73, distance: 65.6
click at [484, 73] on div "ENF100639 clear Search Select all on page (1) Save report horizontal_split Expa…" at bounding box center [1002, 72] width 1053 height 48
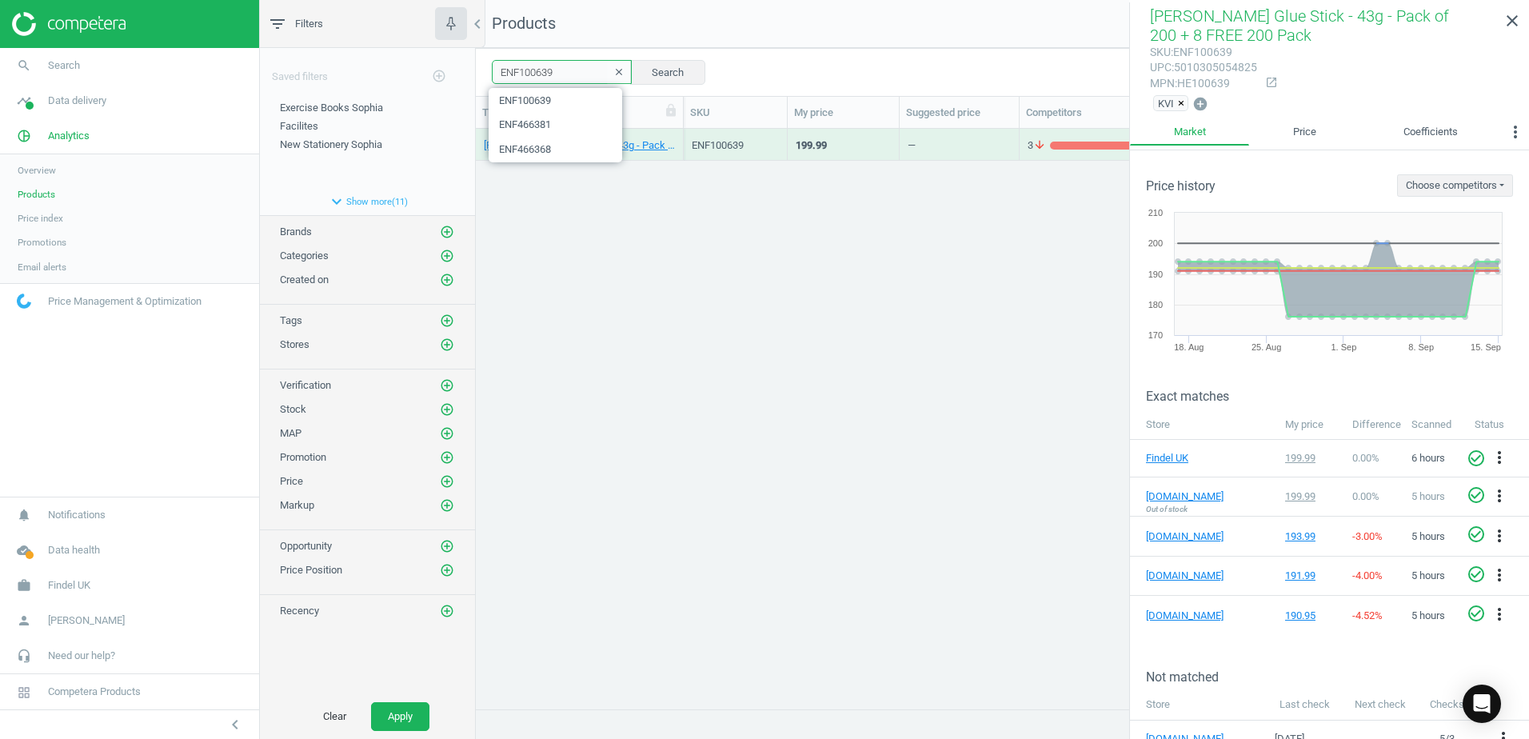
paste input "39468"
type input "ENF394689"
click at [641, 71] on button "Search" at bounding box center [667, 72] width 75 height 24
click at [680, 136] on div "Gloy Glue Sticks - 40g - Pack of 100 100 Pack" at bounding box center [580, 145] width 208 height 32
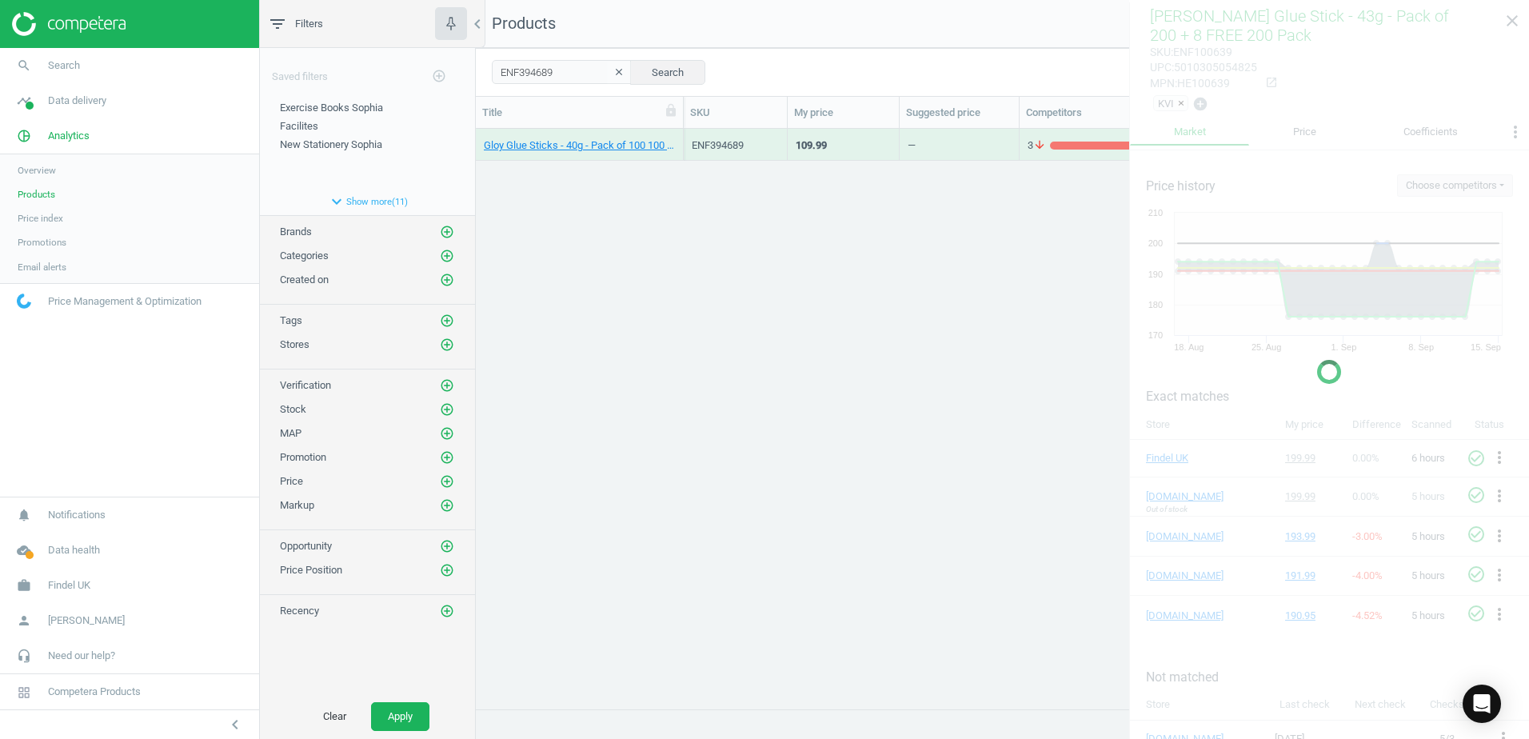
click at [680, 136] on div "Gloy Glue Sticks - 40g - Pack of 100 100 Pack" at bounding box center [580, 145] width 208 height 32
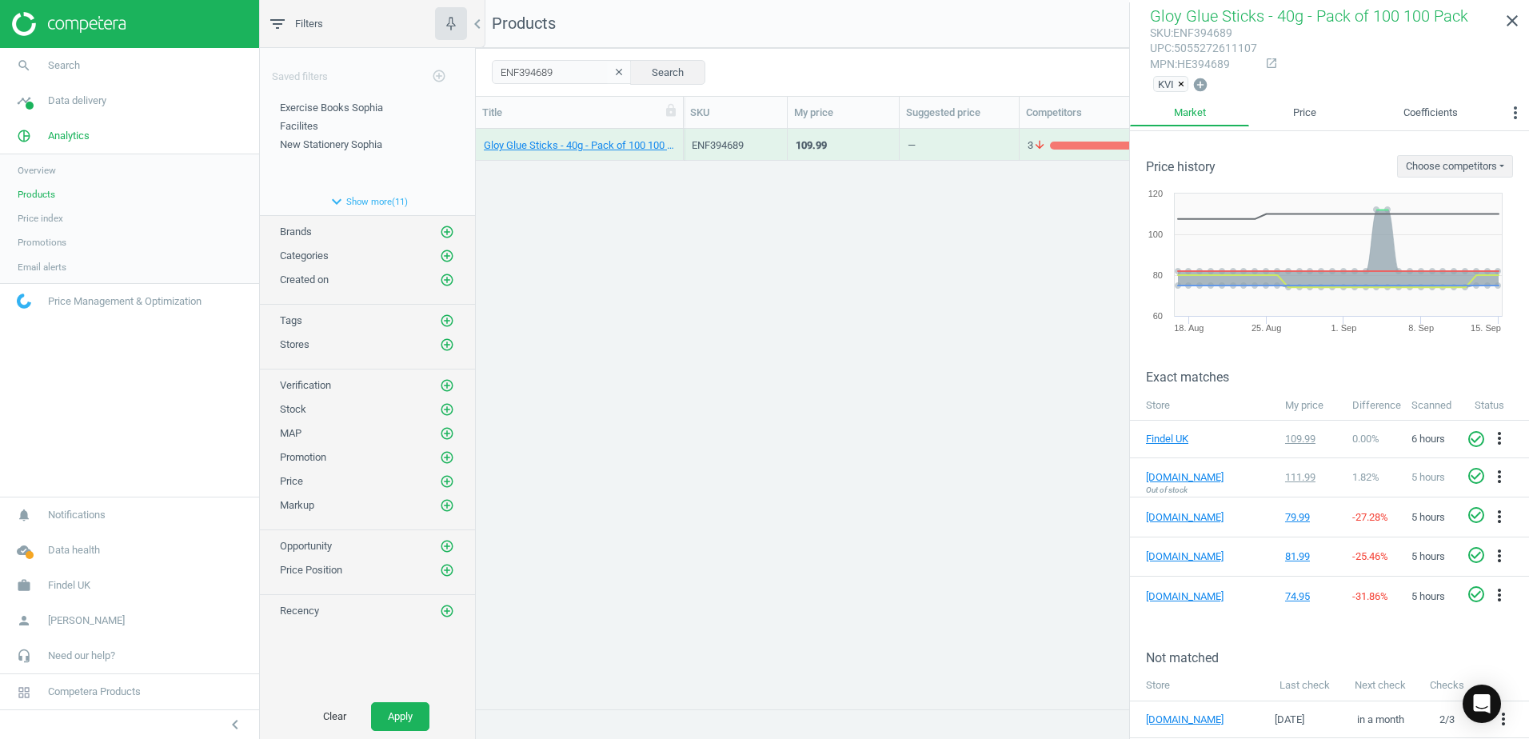
click at [1212, 65] on div "mpn : HE394689" at bounding box center [1203, 64] width 107 height 15
copy div "HE394689"
